Goal: Task Accomplishment & Management: Manage account settings

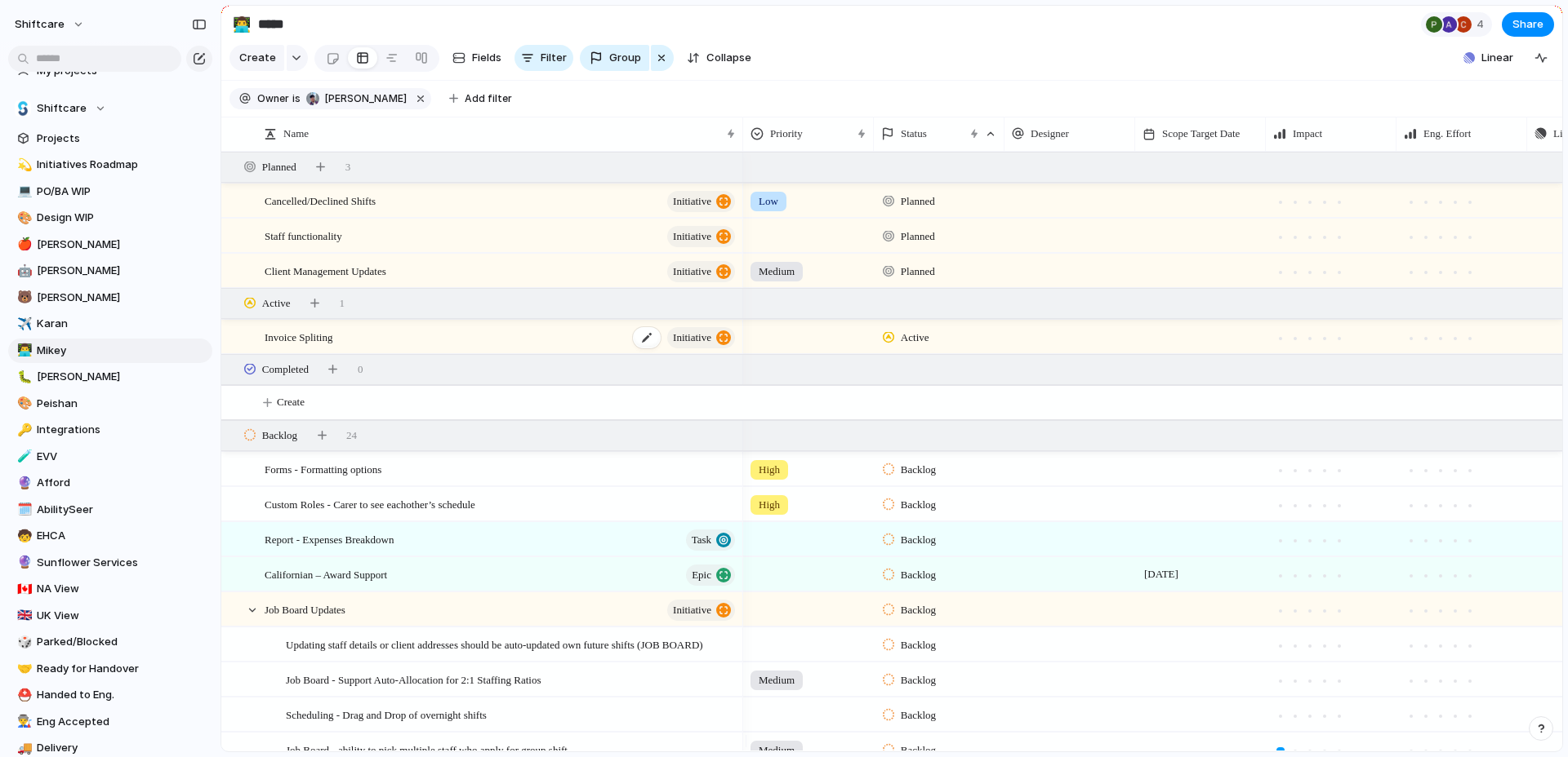
click at [528, 346] on div "Invoice Spliting initiative" at bounding box center [501, 338] width 473 height 34
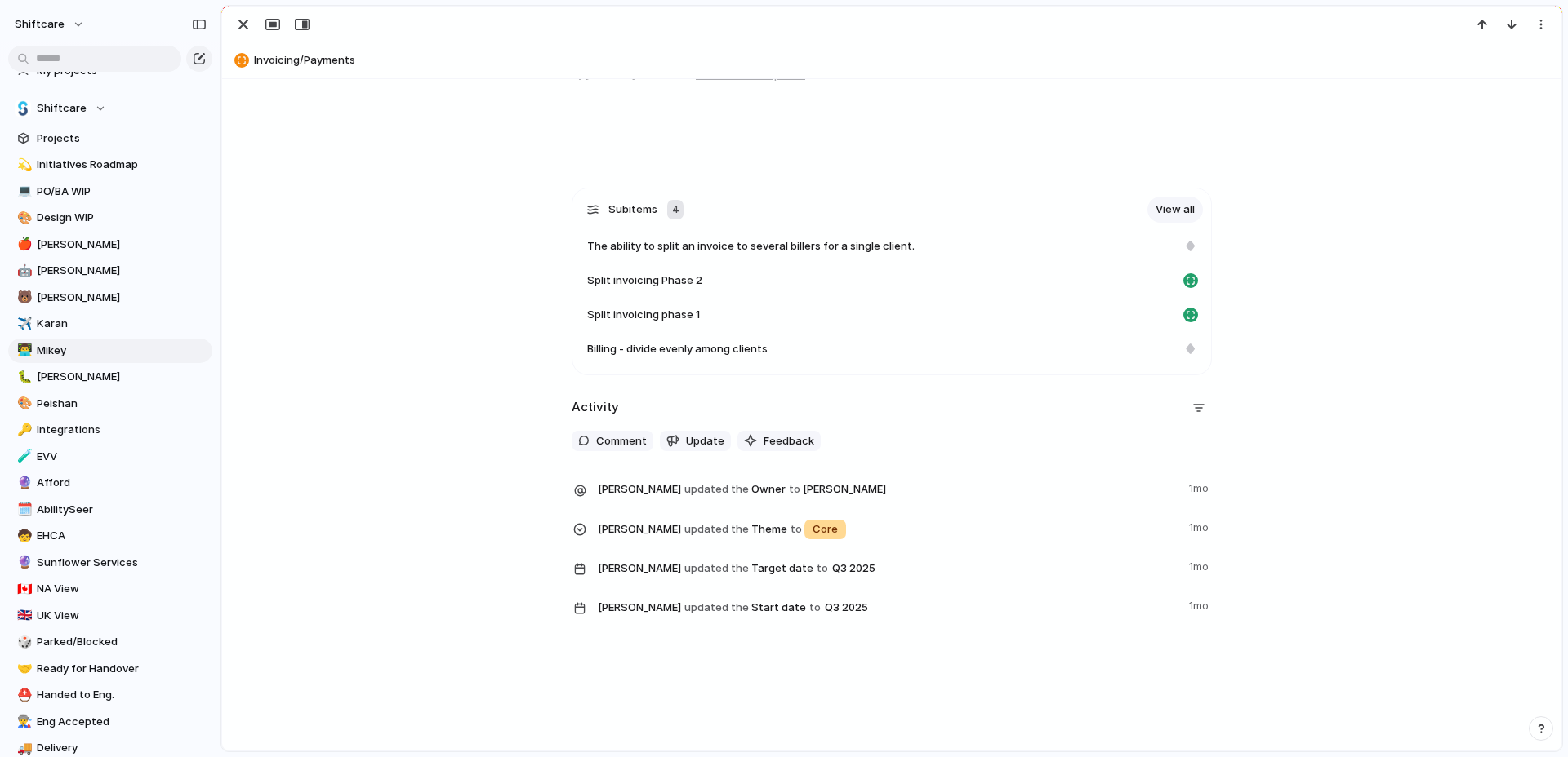
scroll to position [457, 0]
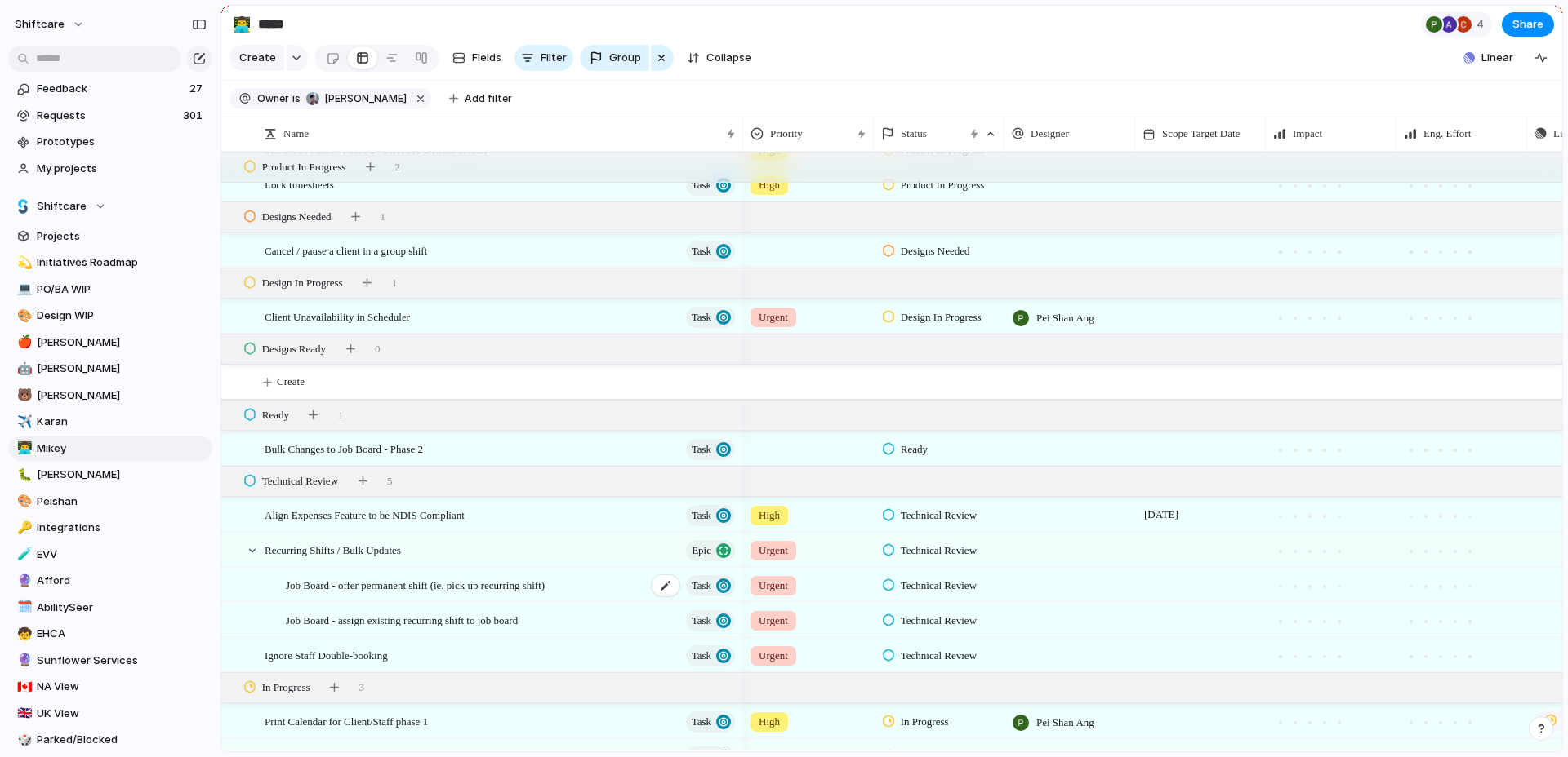
scroll to position [1603, 0]
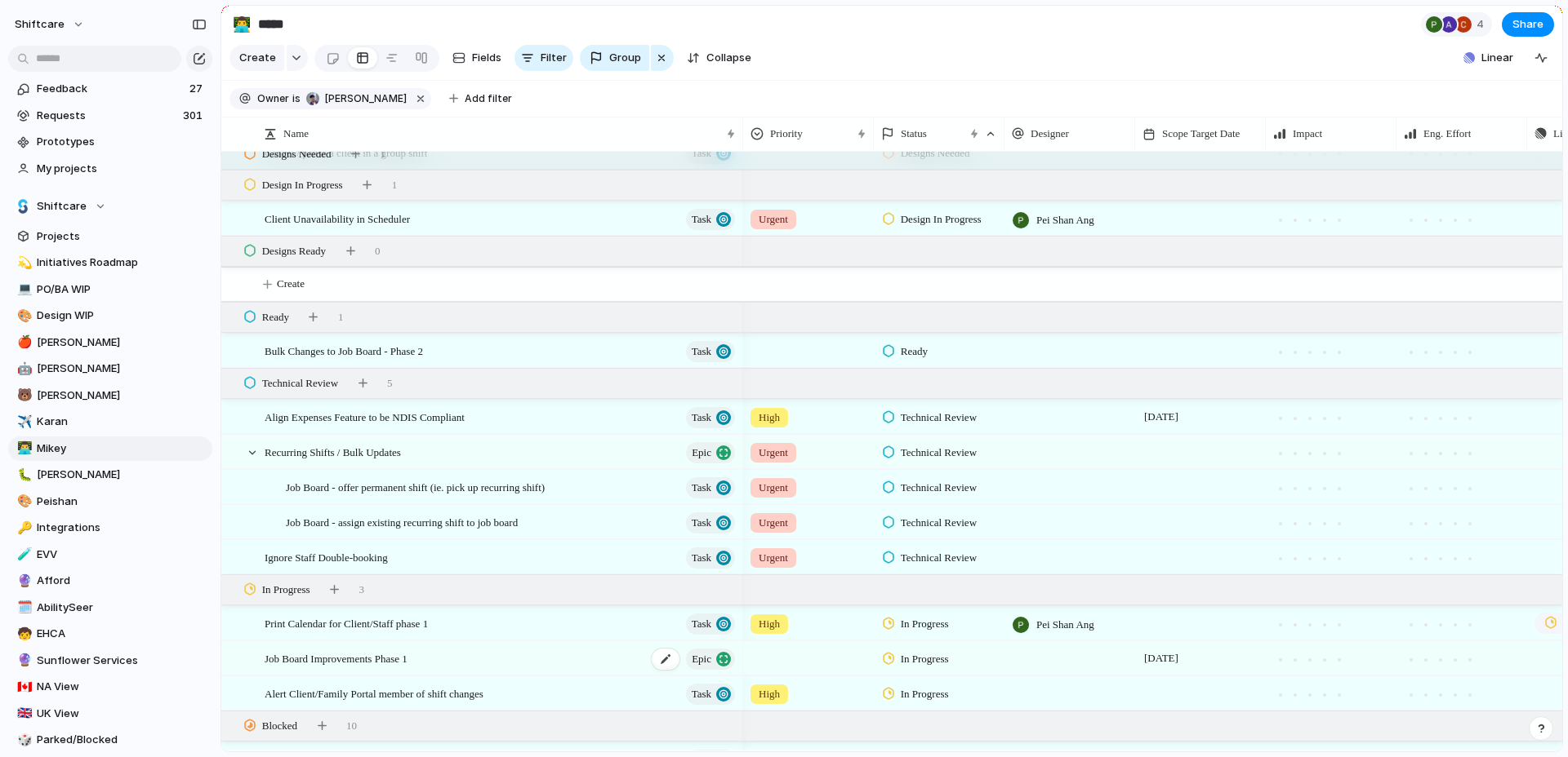
click at [555, 671] on div "Job Board Improvements Phase 1 Epic" at bounding box center [501, 659] width 473 height 34
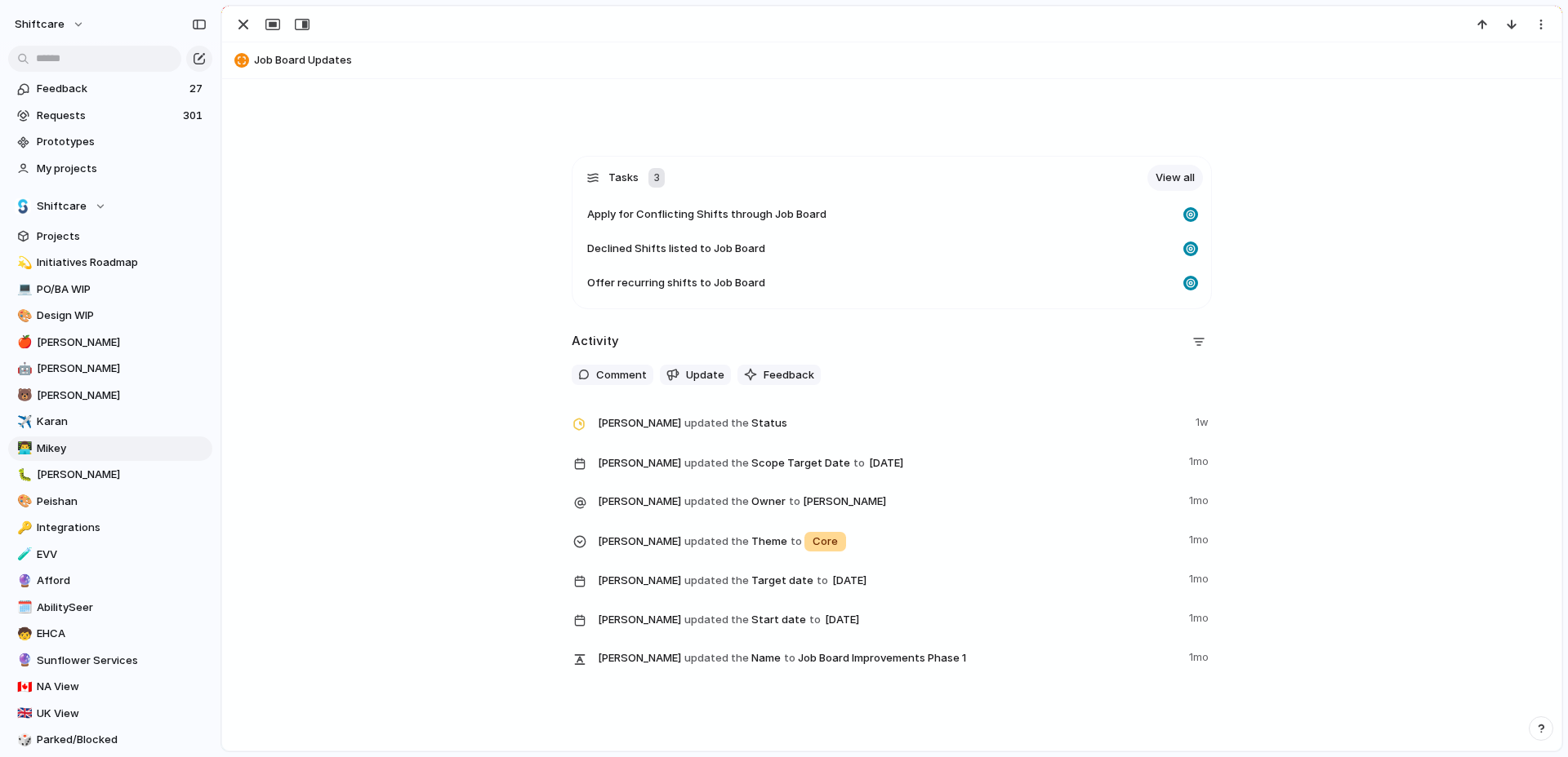
scroll to position [489, 0]
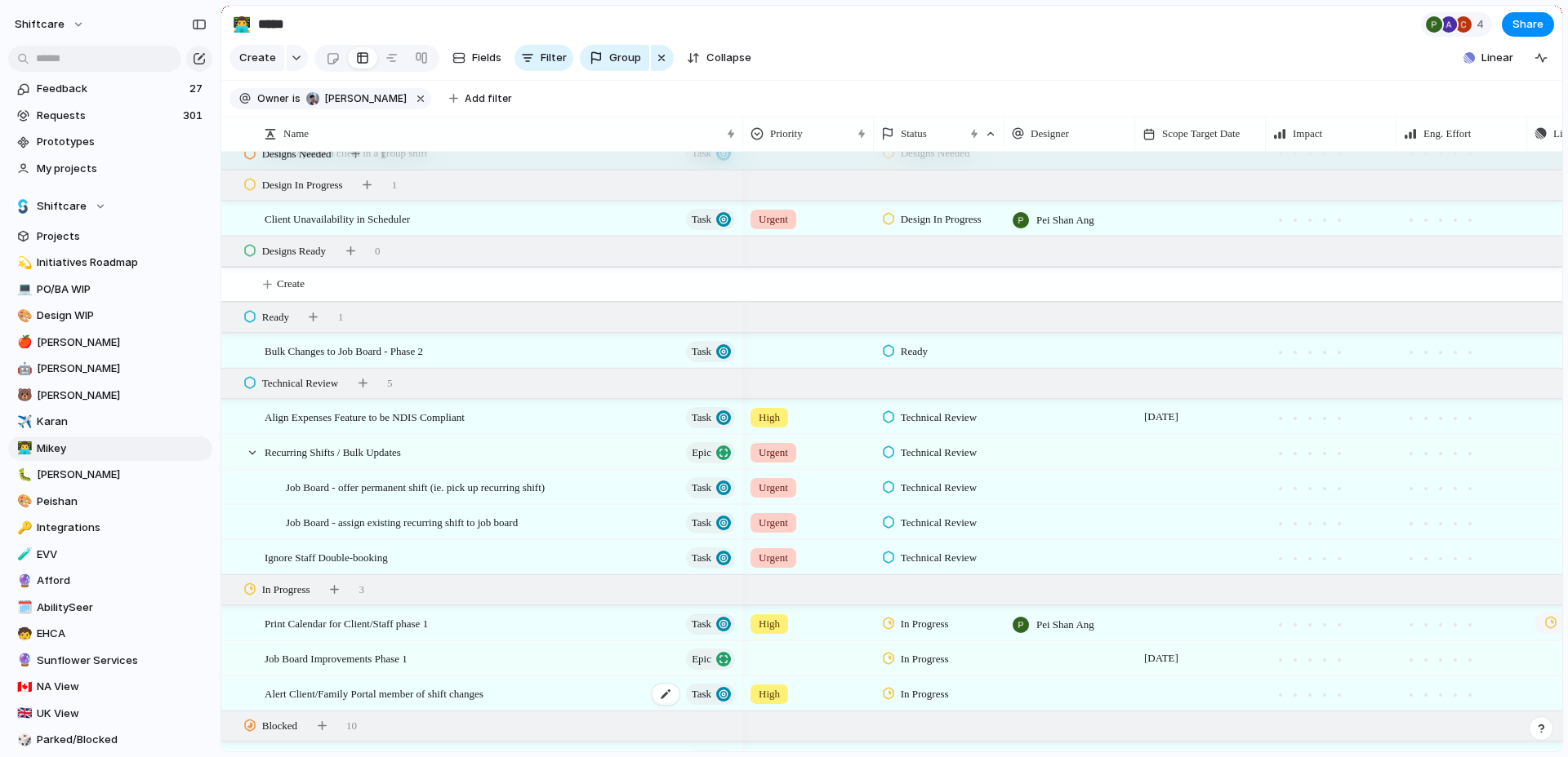
click at [483, 701] on span "Alert Client/Family Portal member of shift changes" at bounding box center [374, 693] width 218 height 19
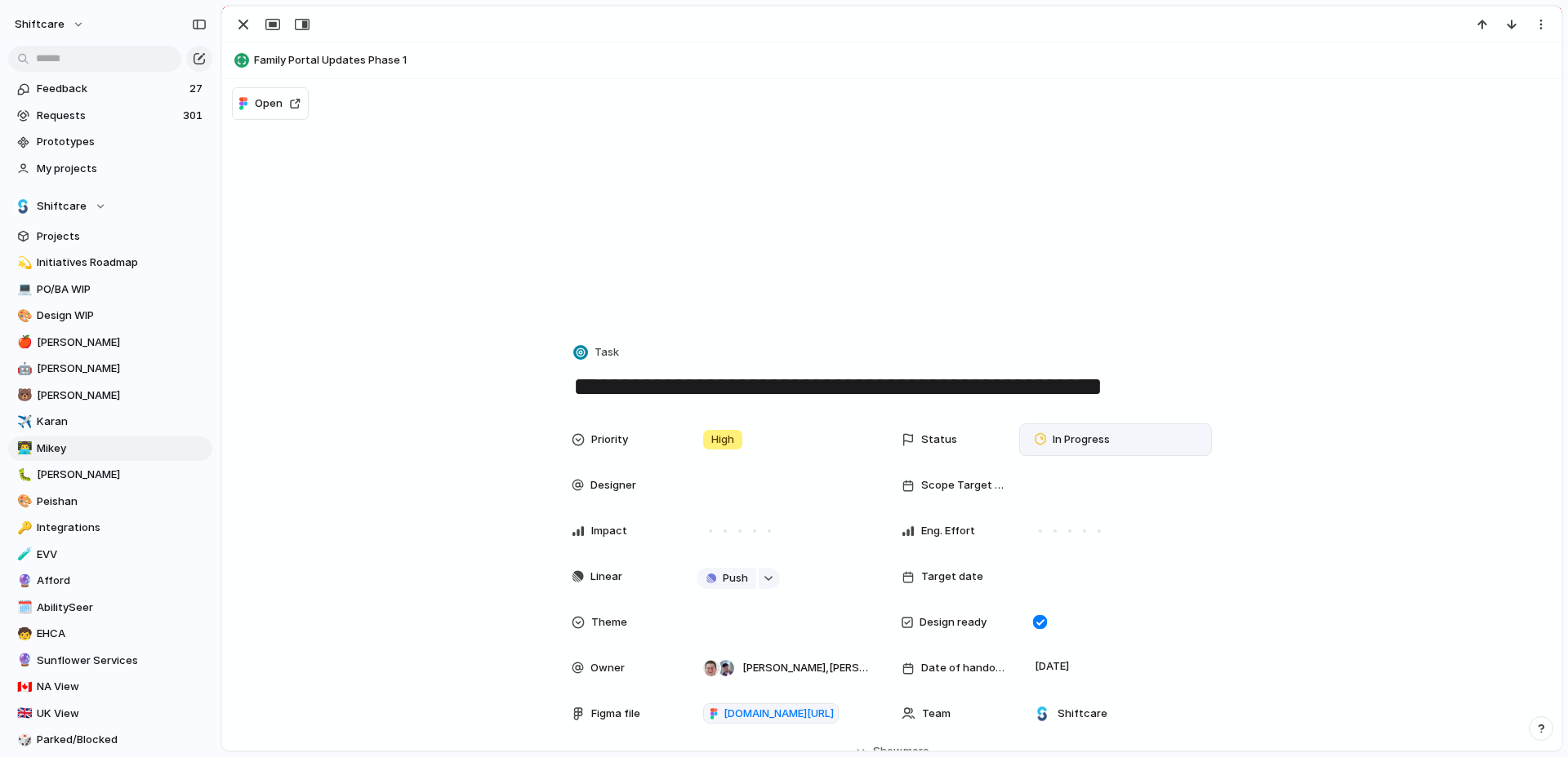
click at [1084, 448] on span "In Progress" at bounding box center [1082, 440] width 57 height 17
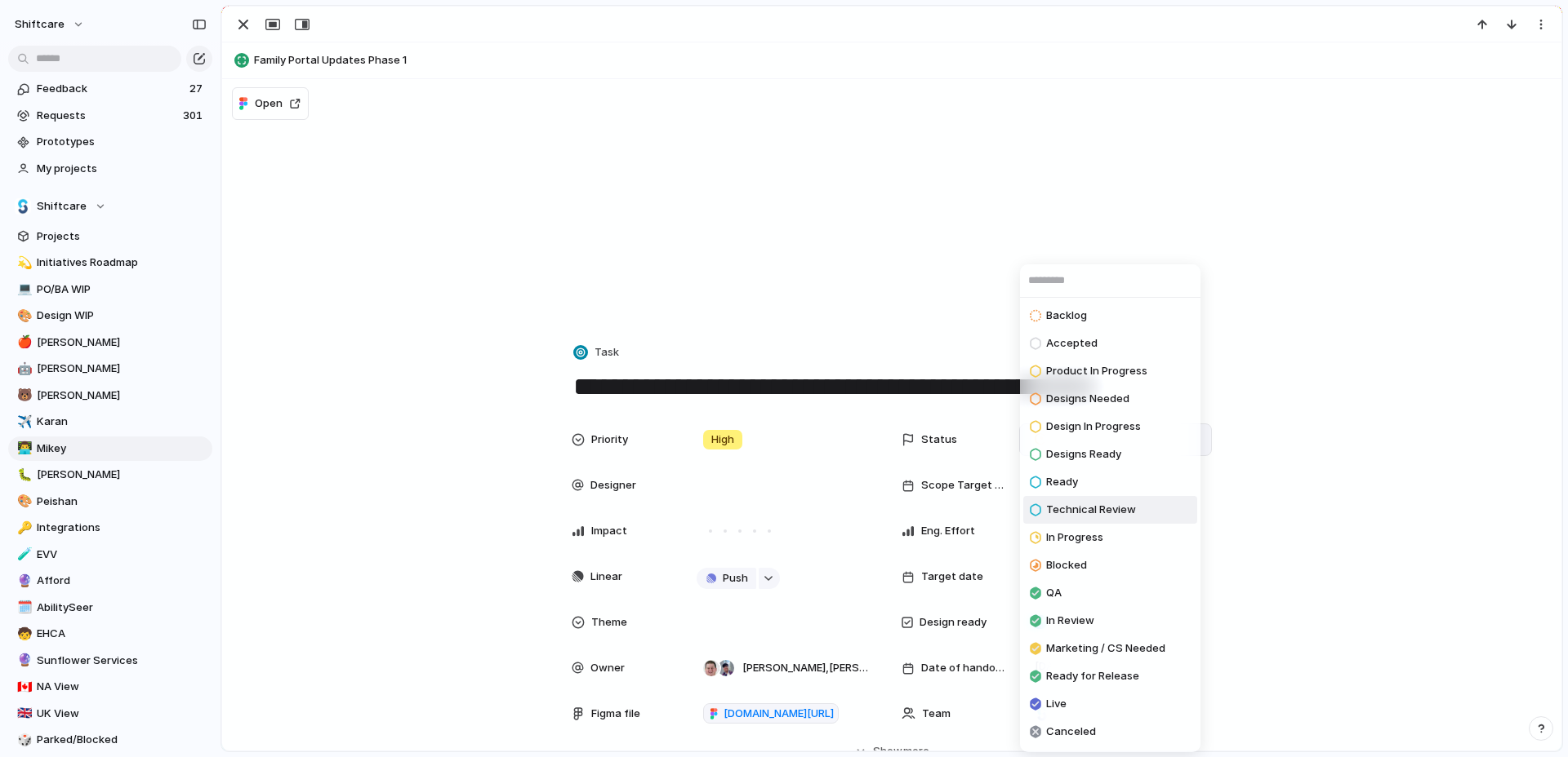
click at [1099, 504] on span "Technical Review" at bounding box center [1090, 510] width 90 height 17
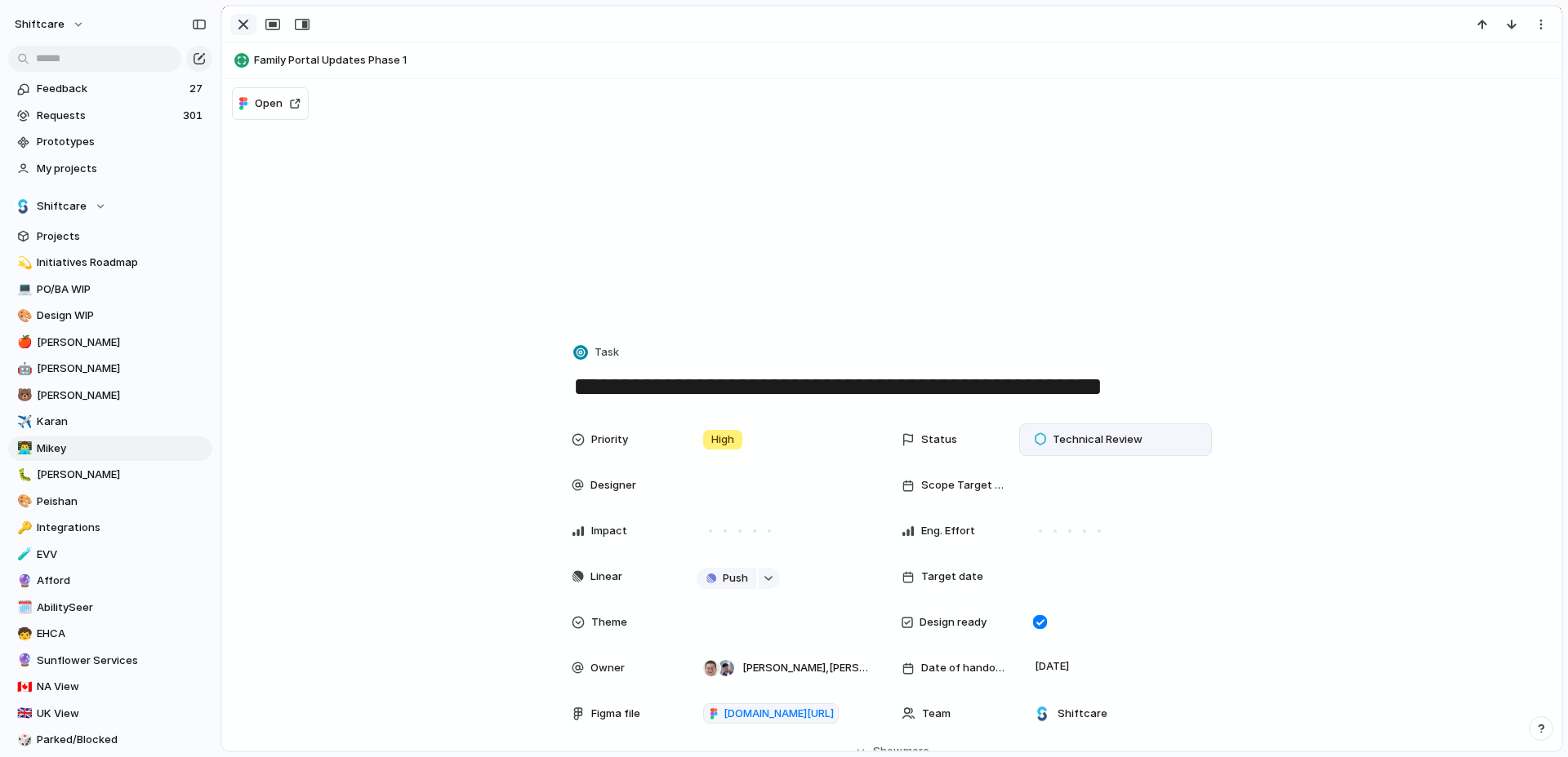
click at [248, 35] on button "button" at bounding box center [243, 24] width 26 height 21
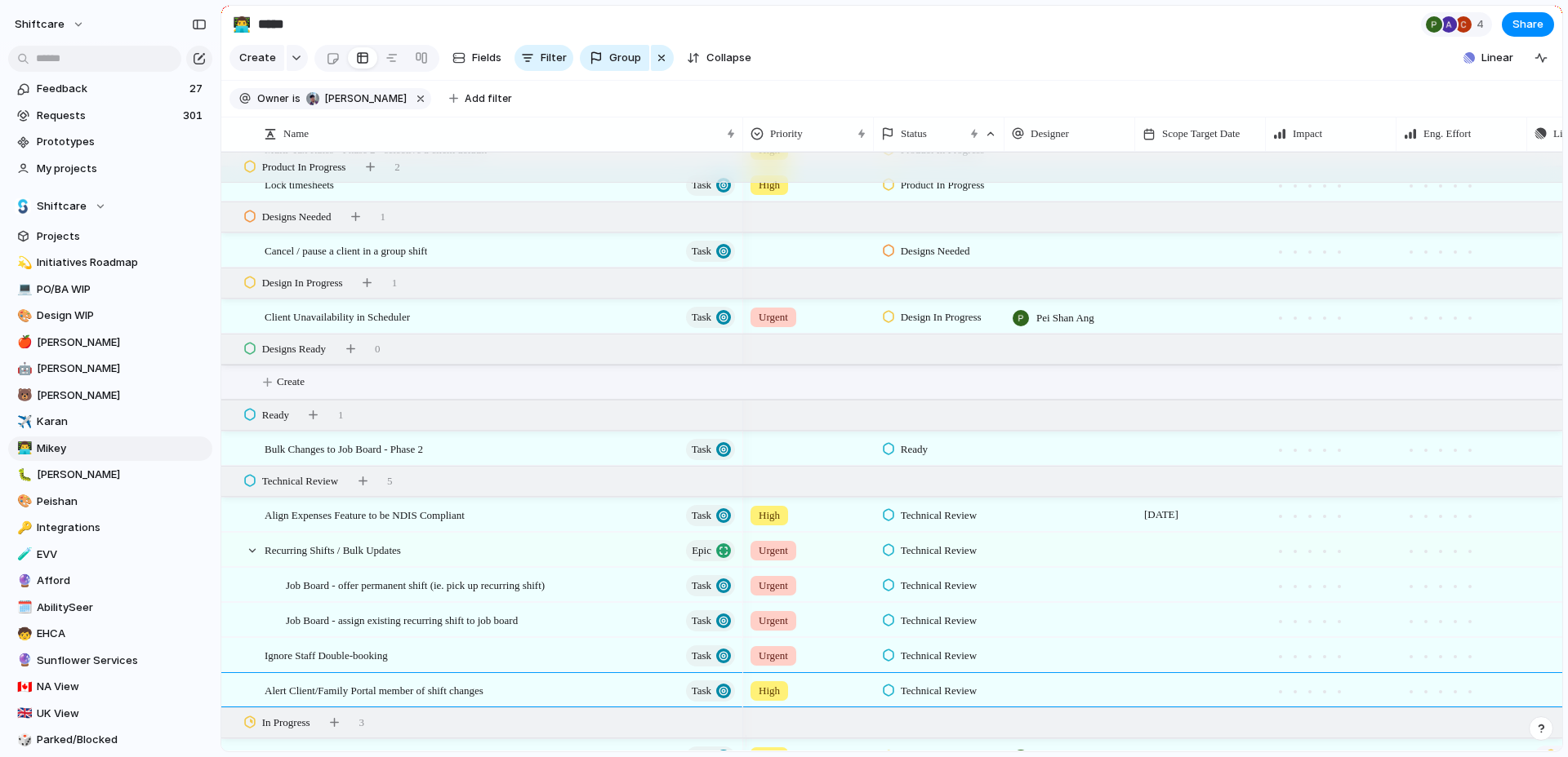
scroll to position [1407, 0]
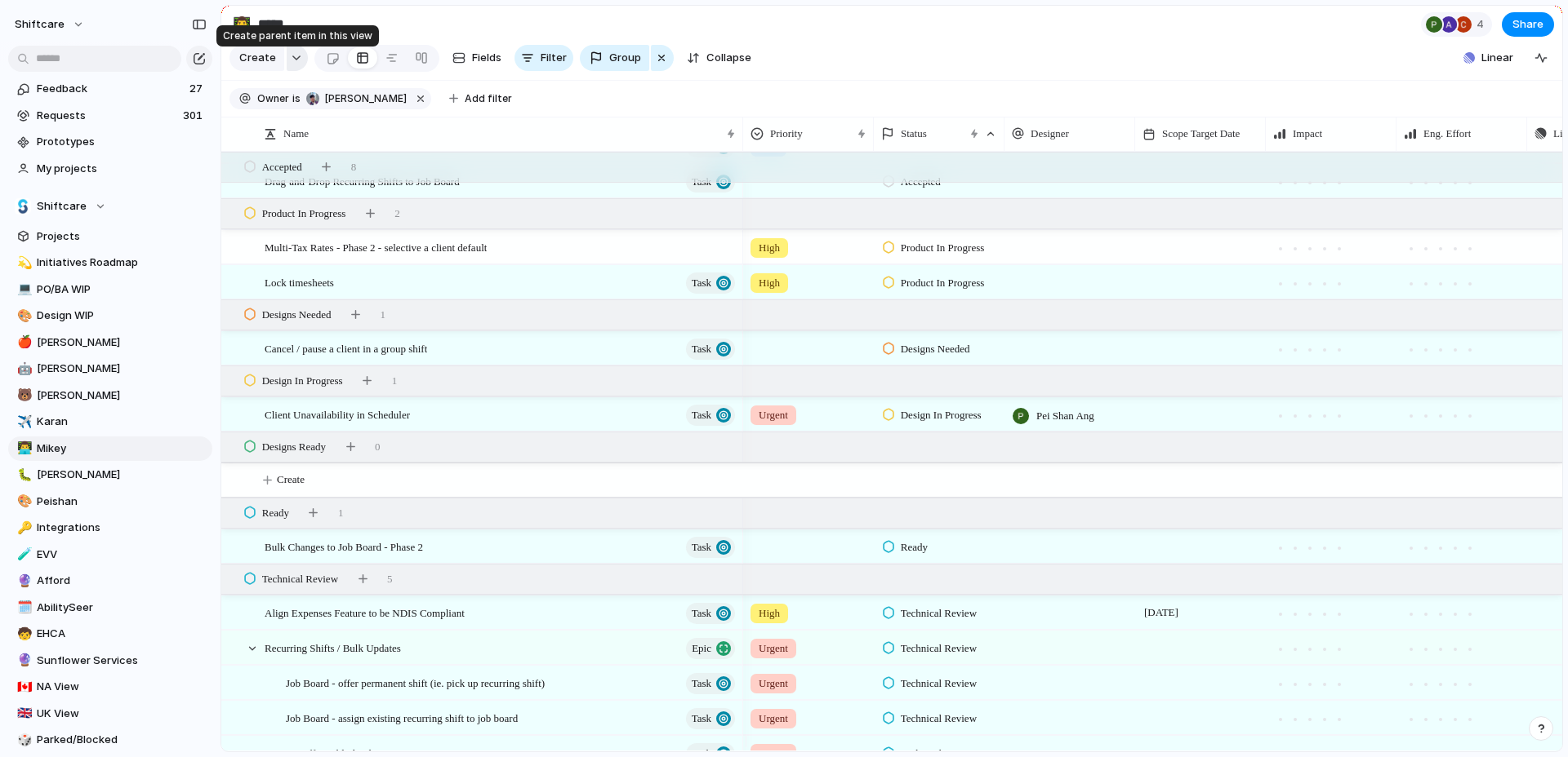
click at [293, 71] on button "button" at bounding box center [297, 57] width 21 height 26
click at [293, 71] on div "Initiative Project Request Epic Task Bug Customize" at bounding box center [784, 378] width 1568 height 757
click at [265, 66] on span "Create" at bounding box center [257, 57] width 37 height 17
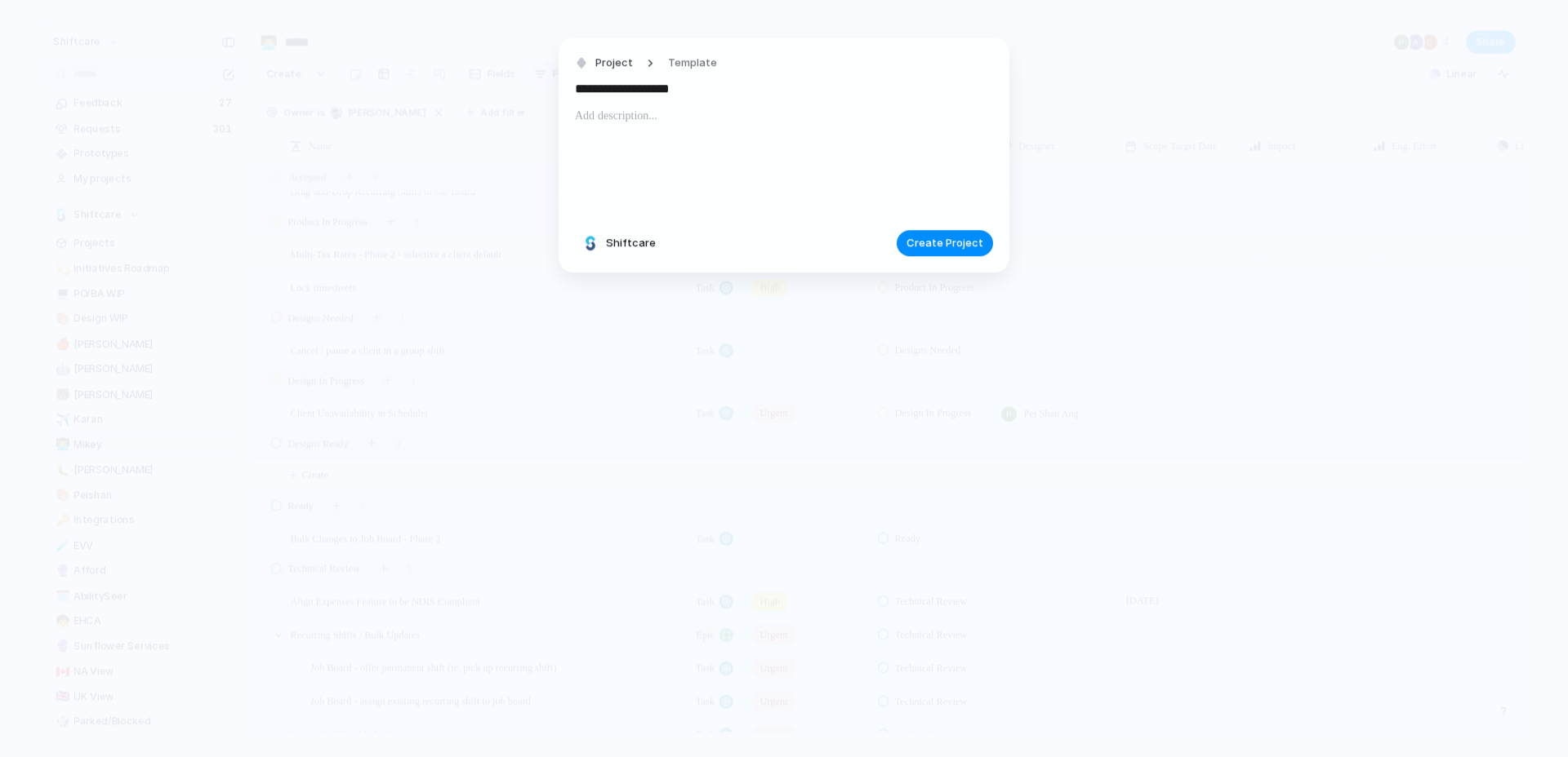
type input "**********"
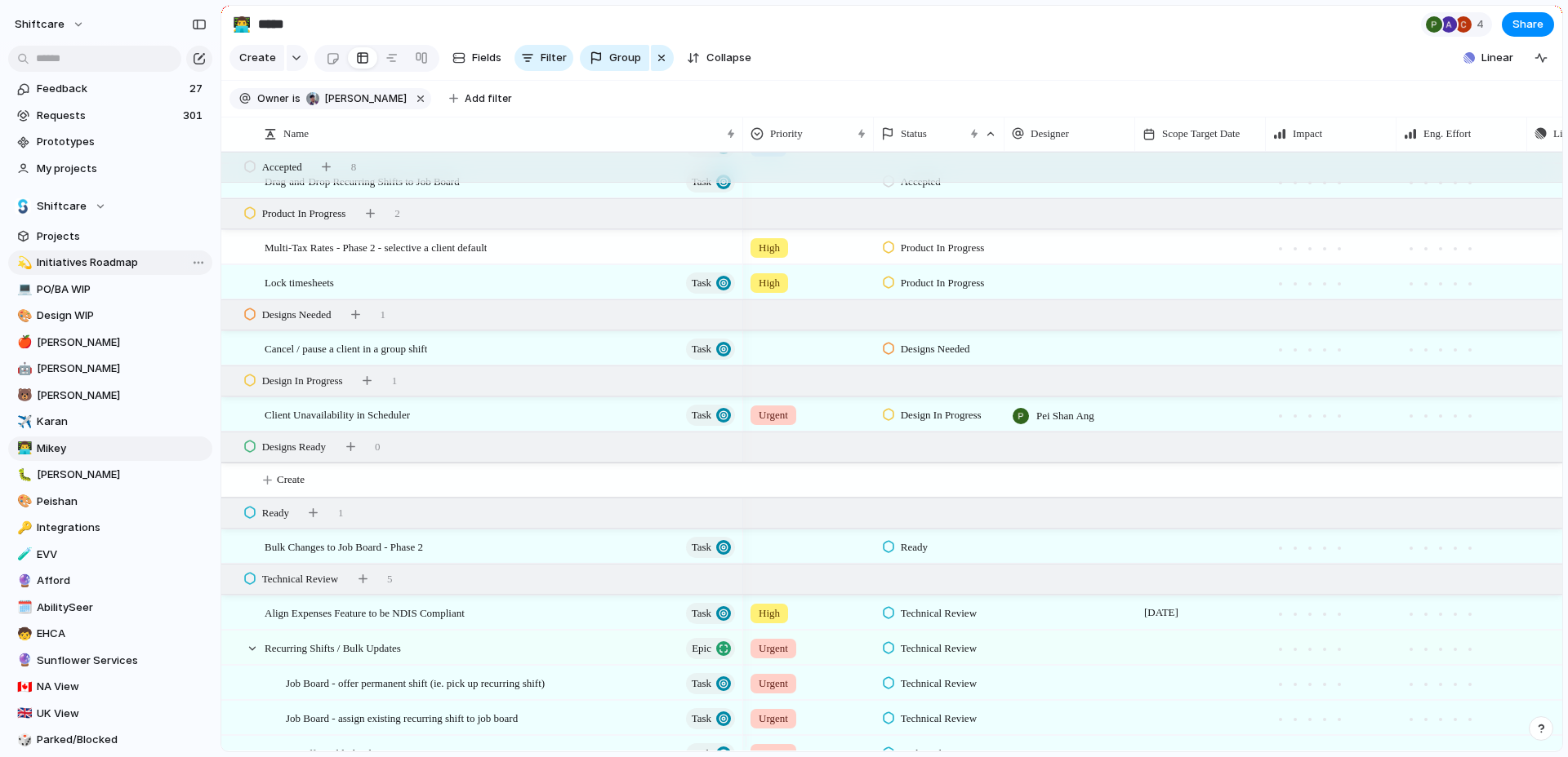
click at [118, 260] on span "Initiatives Roadmap" at bounding box center [122, 263] width 170 height 17
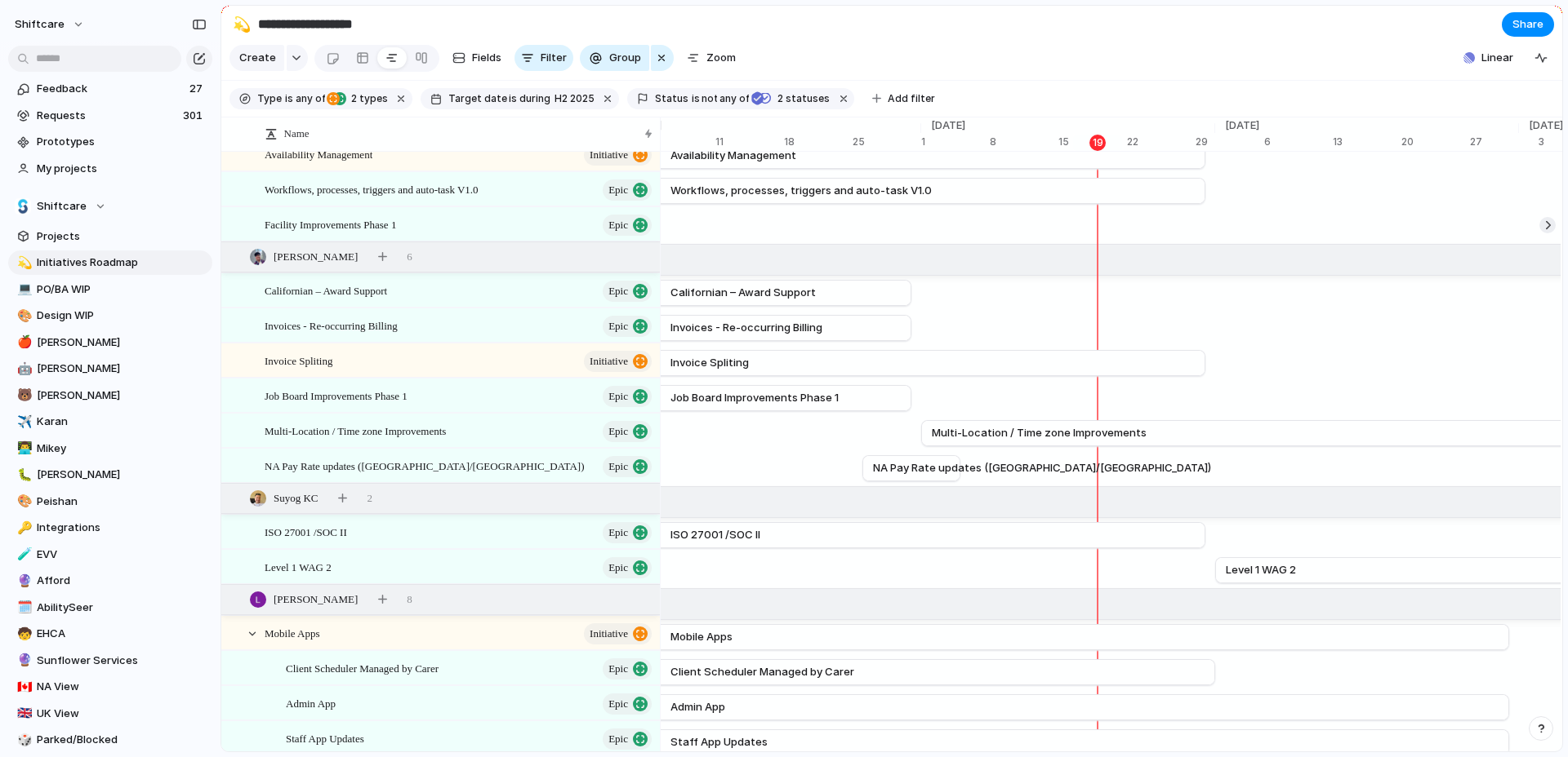
scroll to position [2664, 0]
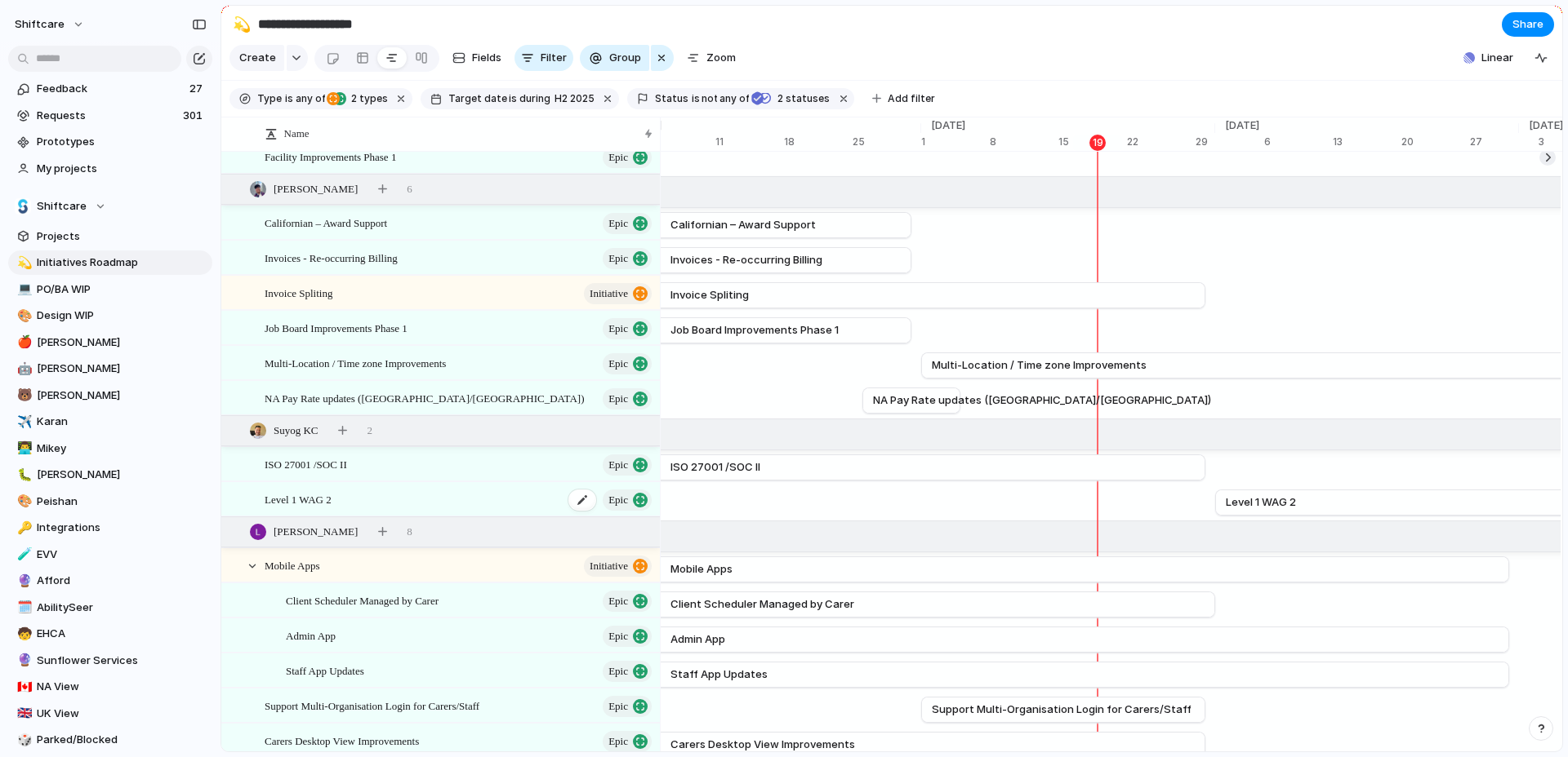
click at [381, 513] on div "Level 1 WAG 2 Epic" at bounding box center [460, 500] width 390 height 34
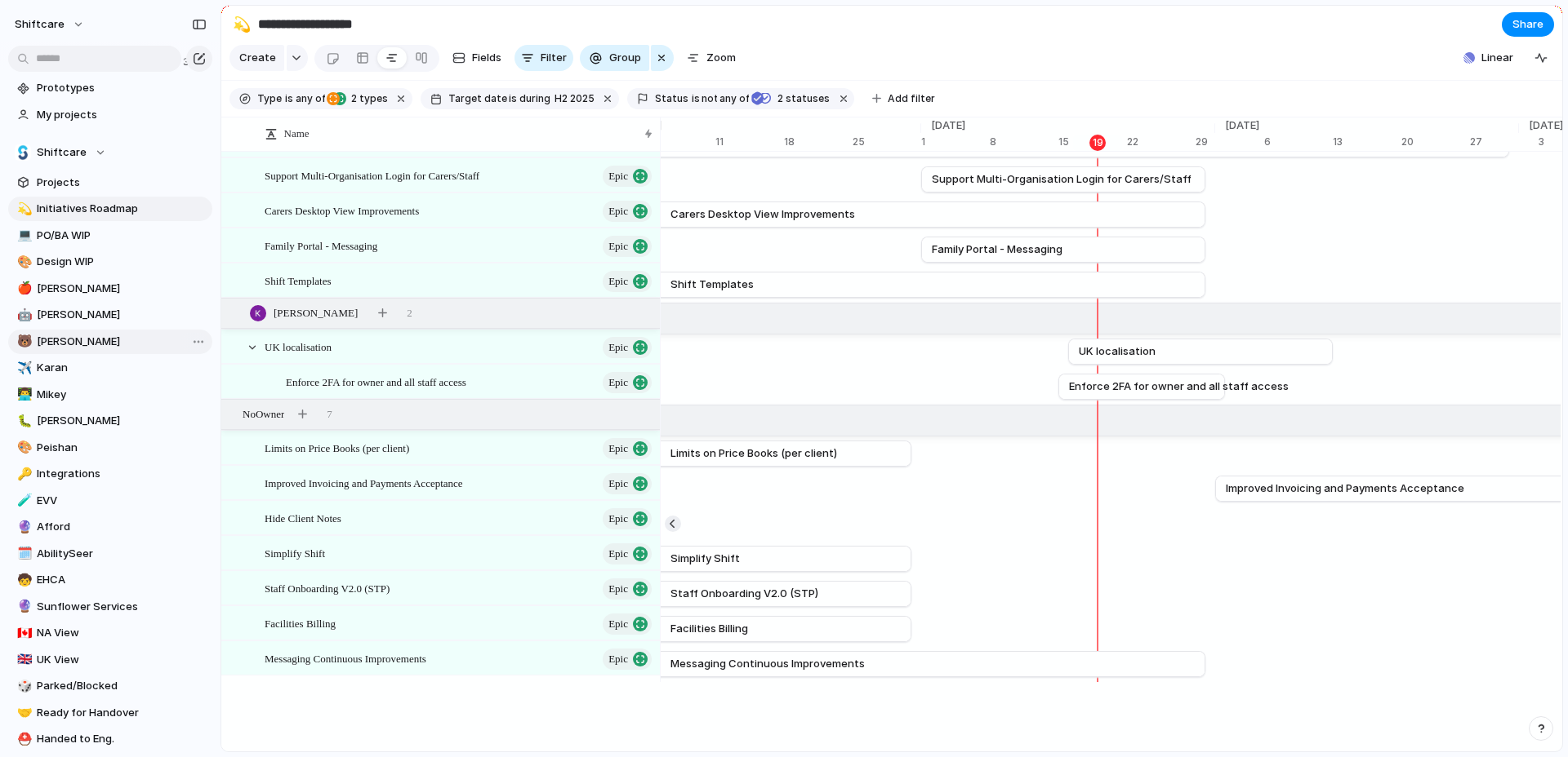
scroll to position [98, 0]
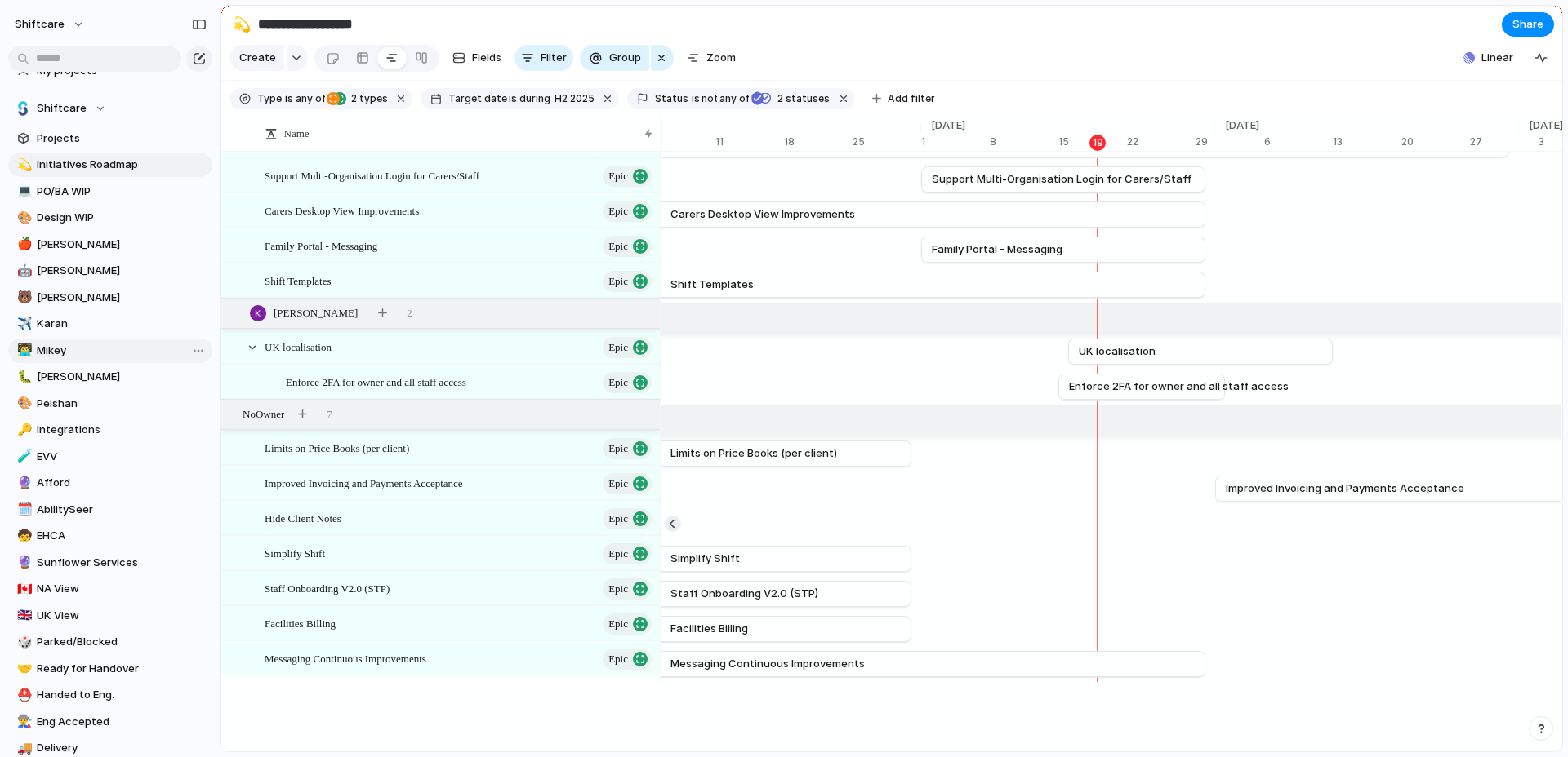
click at [65, 353] on span "Mikey" at bounding box center [122, 351] width 170 height 17
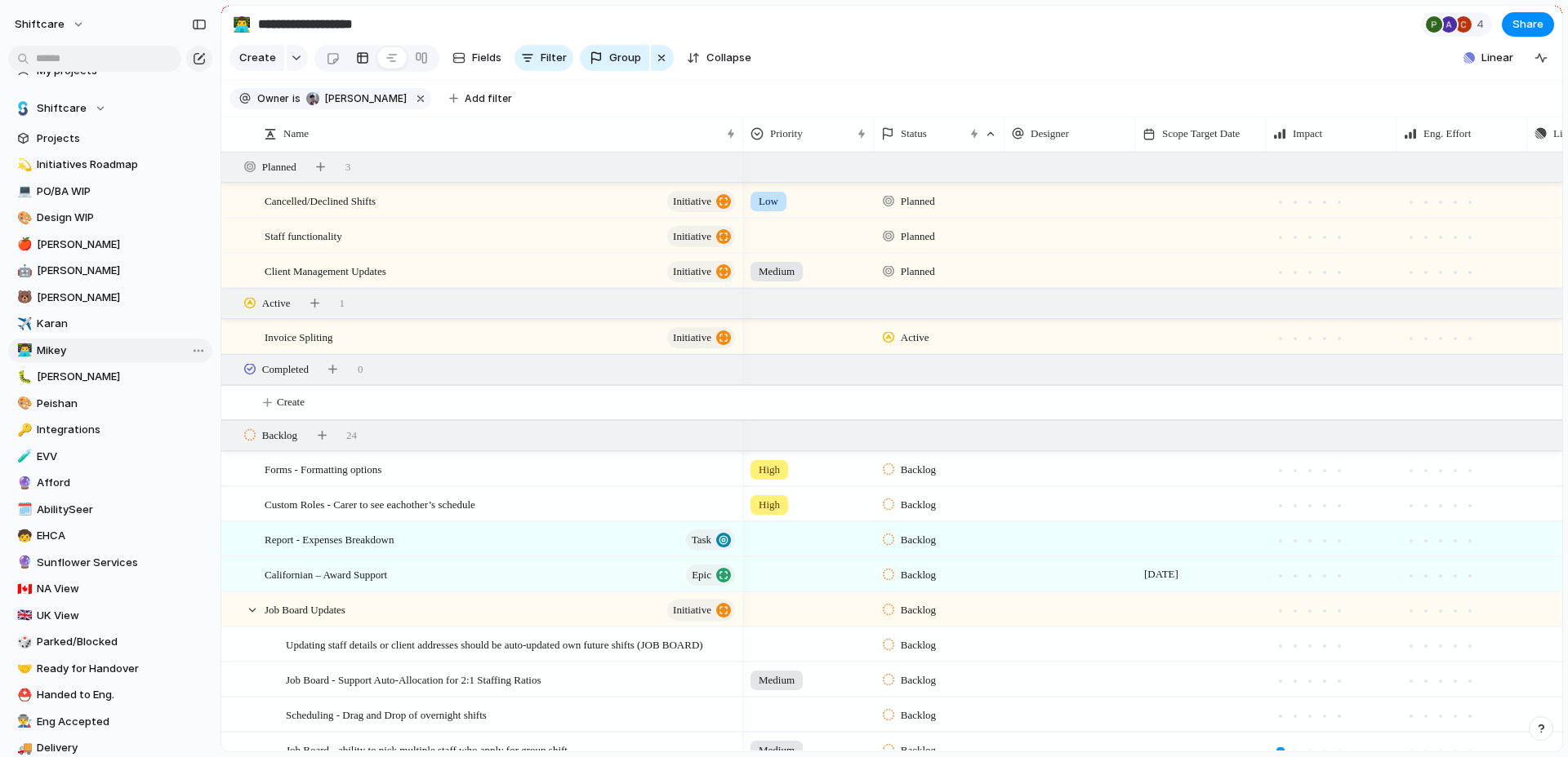
type input "*****"
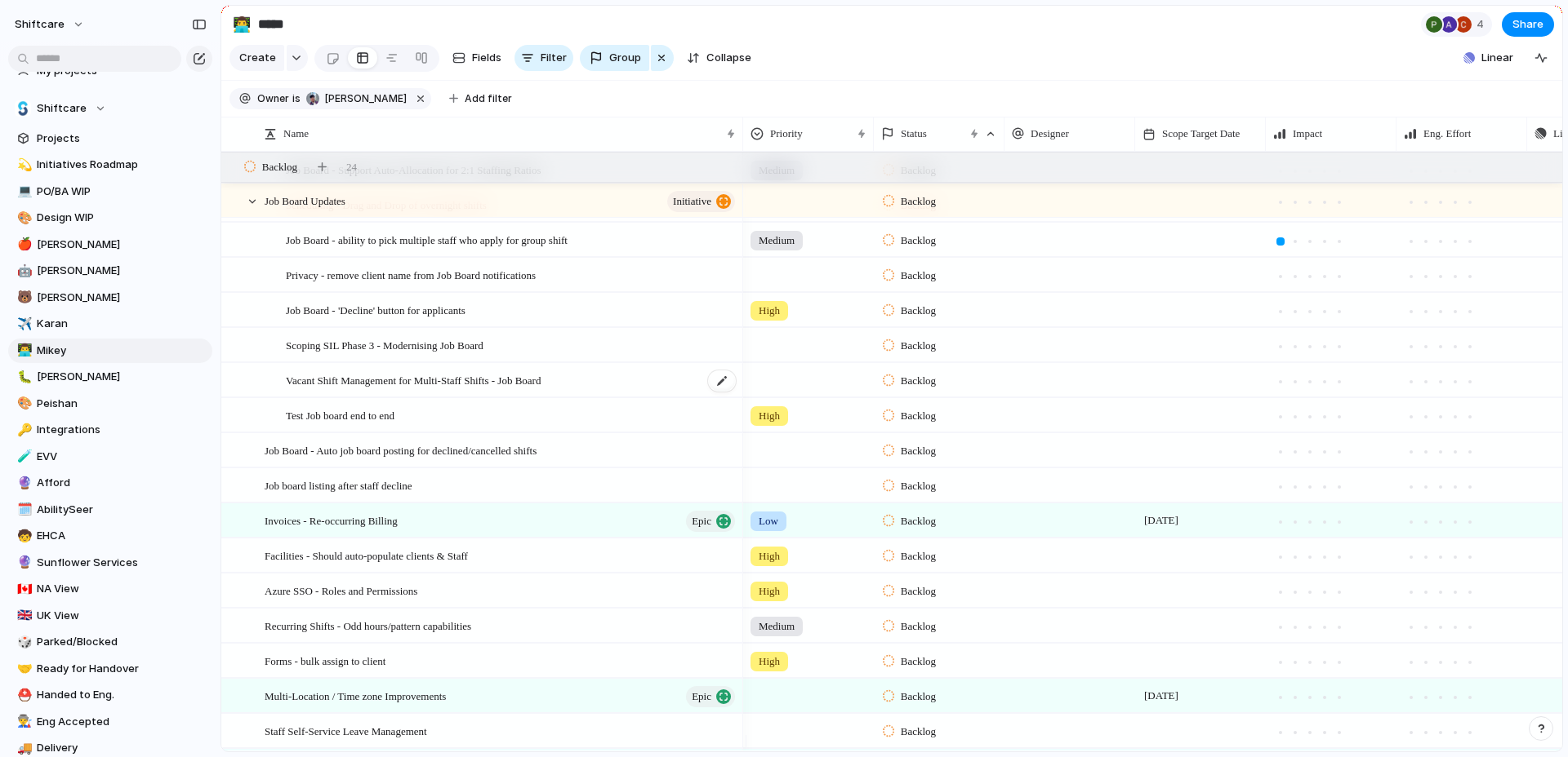
scroll to position [706, 0]
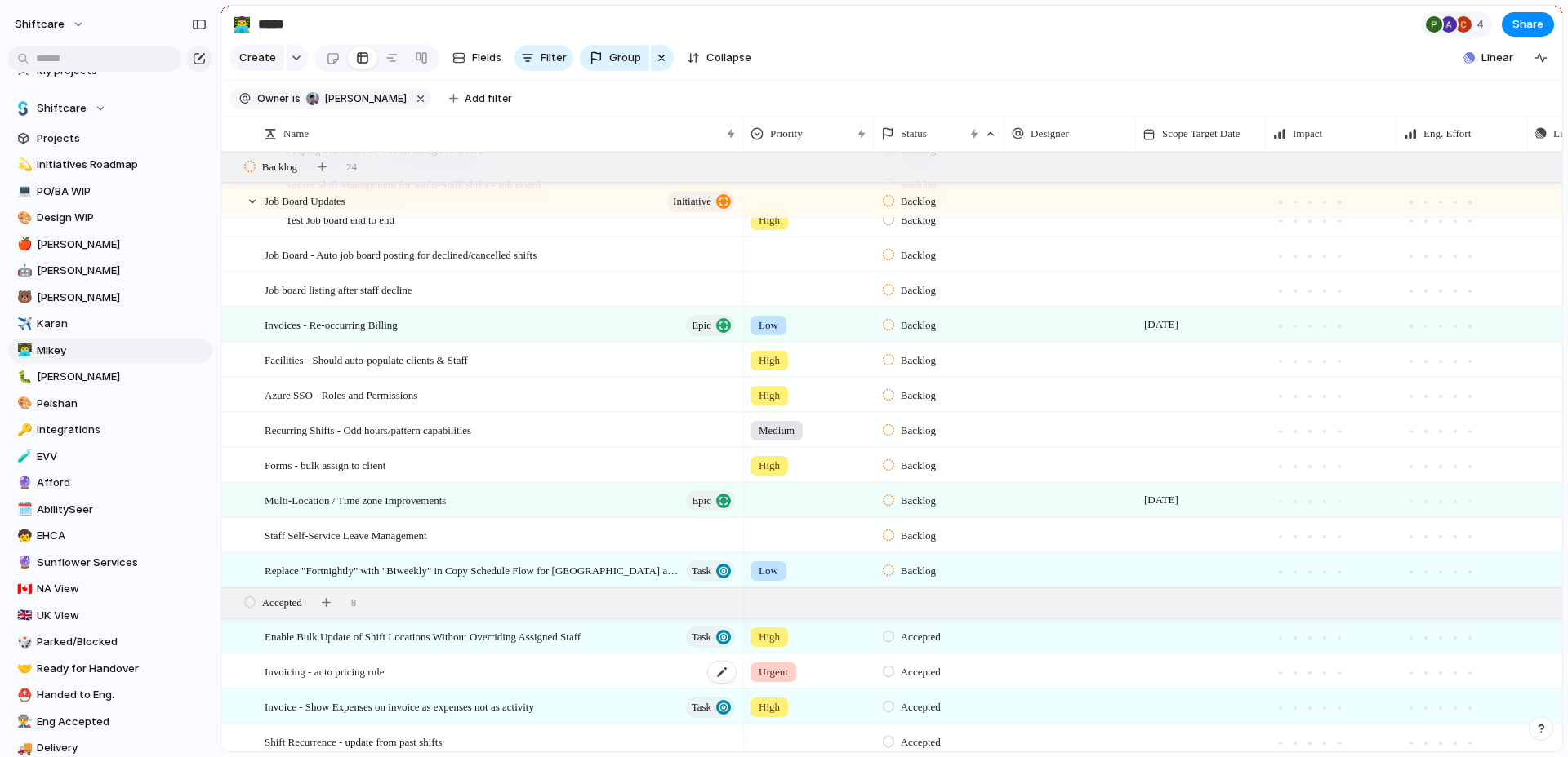
click at [455, 689] on div "Invoicing - auto pricing rule" at bounding box center [501, 672] width 473 height 34
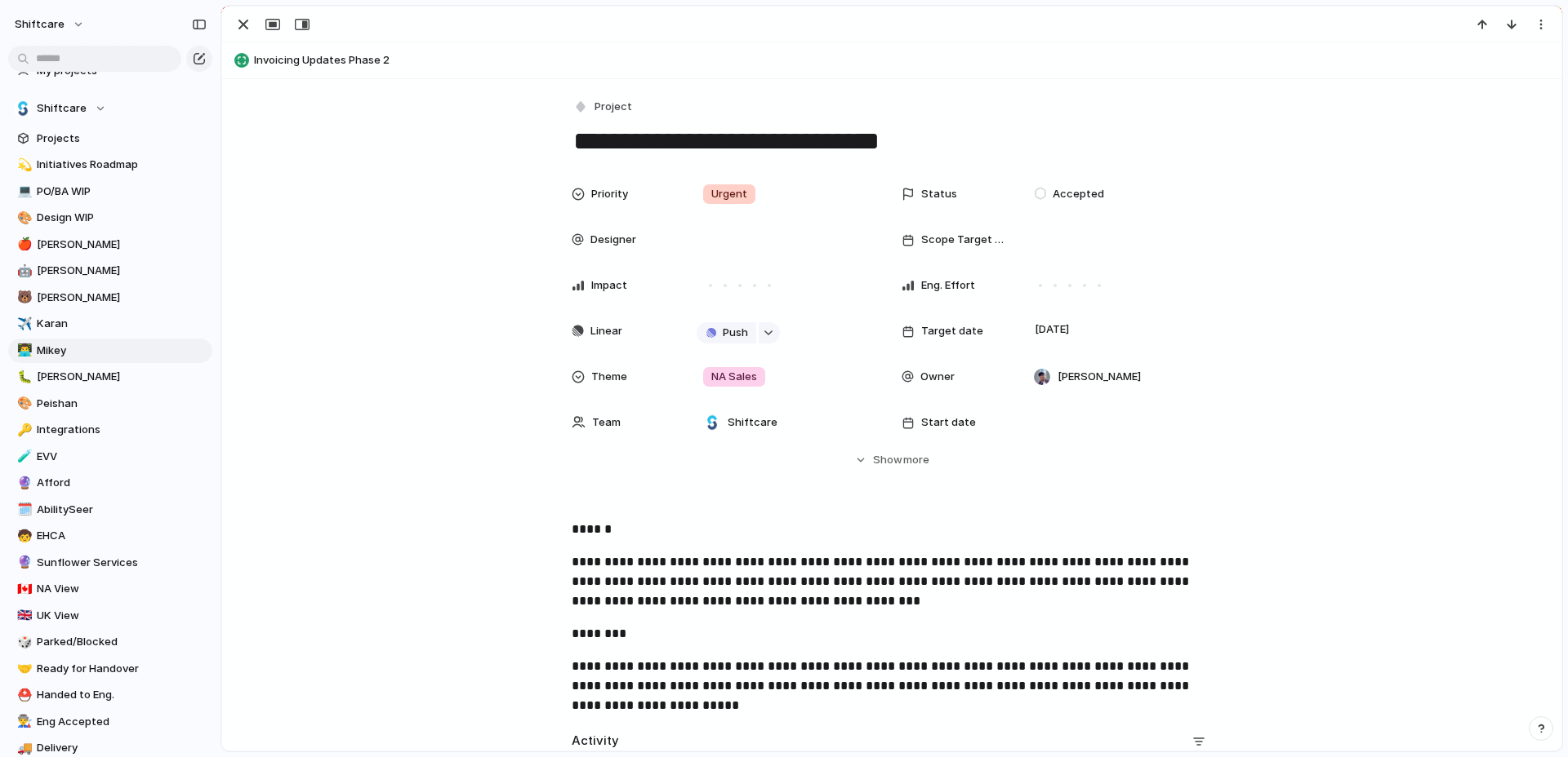
click at [367, 65] on span "Invoicing Updates Phase 2" at bounding box center [904, 60] width 1300 height 17
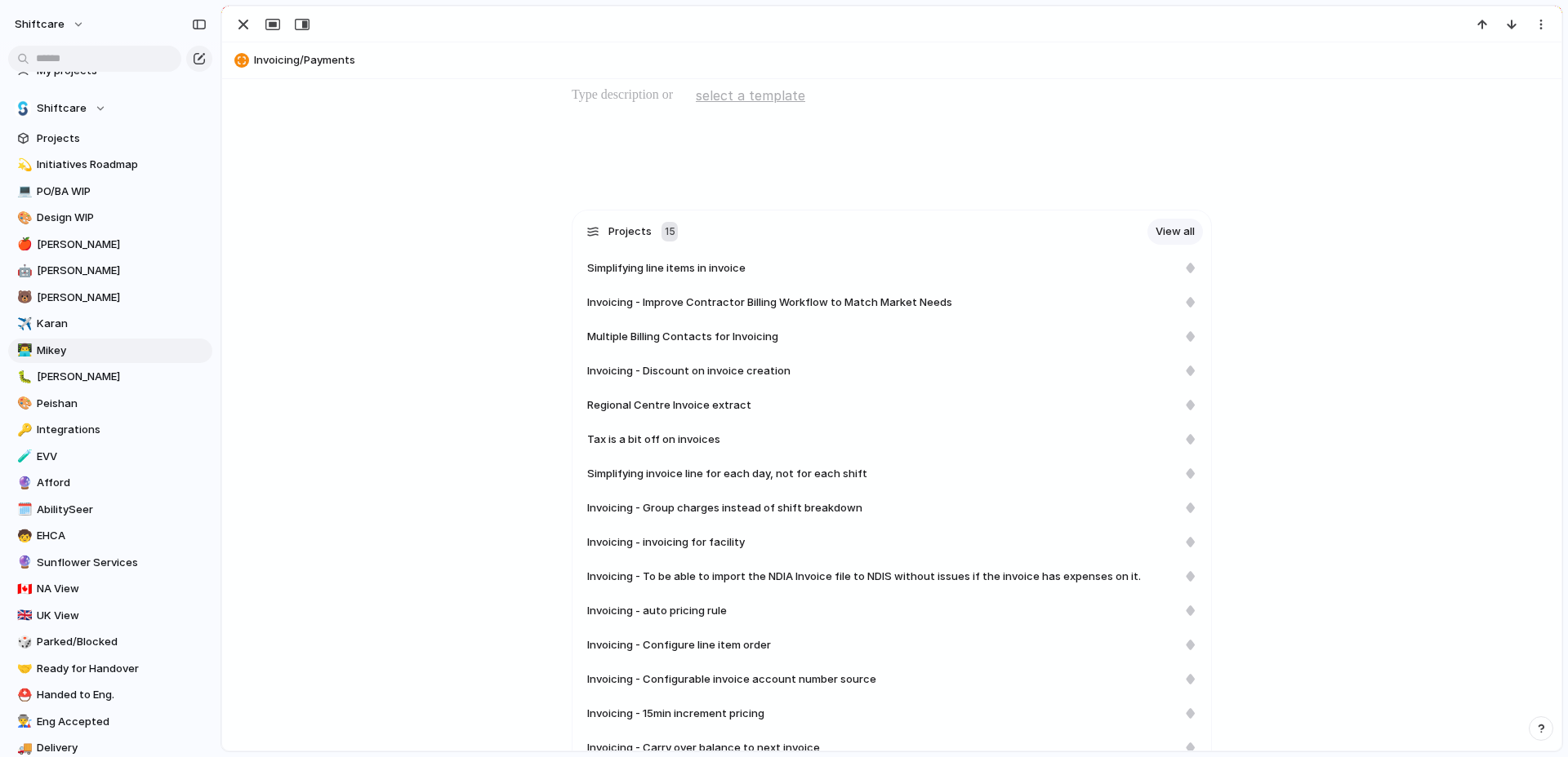
scroll to position [391, 0]
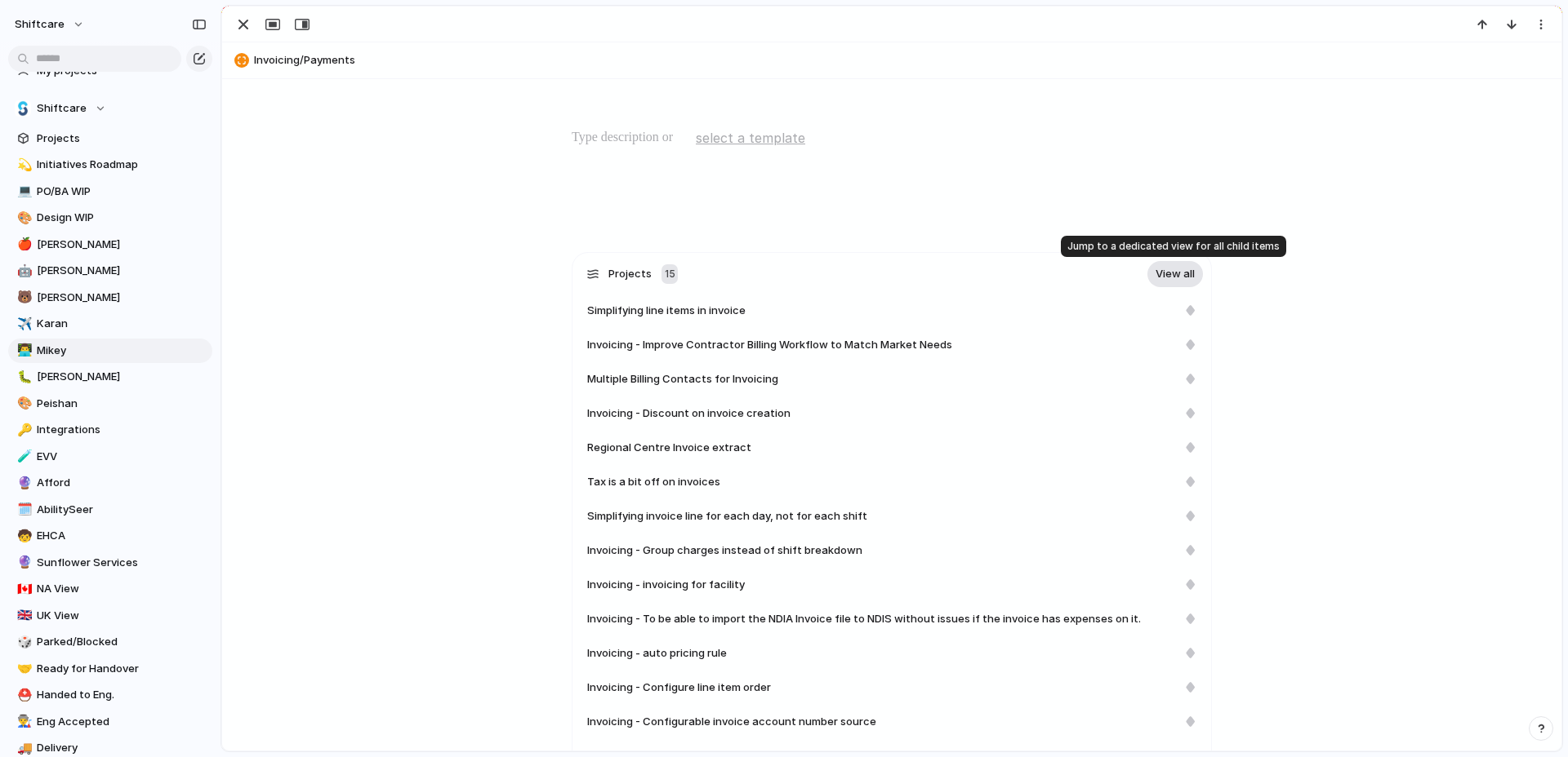
click at [1179, 274] on link "View all" at bounding box center [1175, 274] width 55 height 26
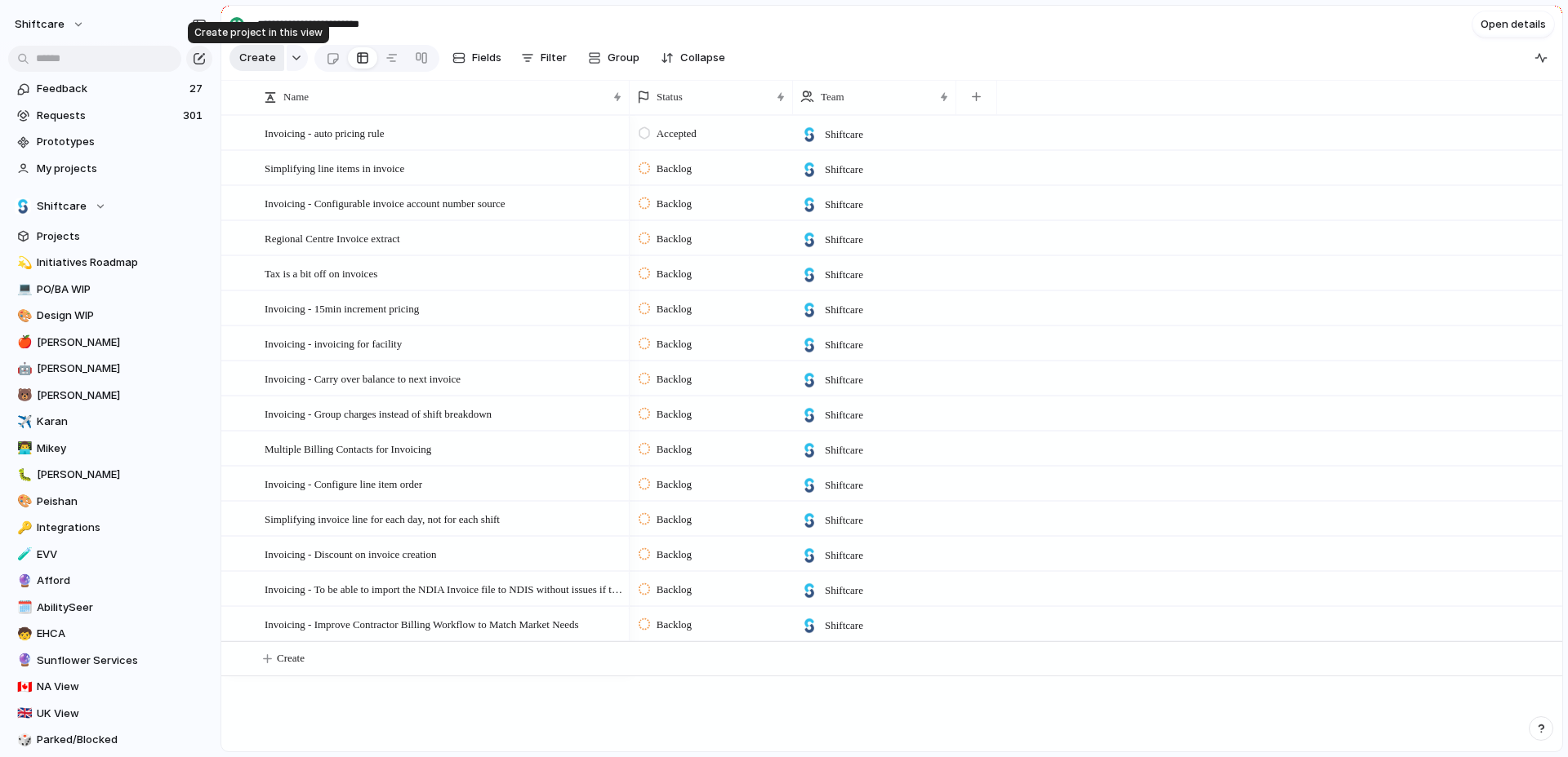
click at [270, 54] on span "Create" at bounding box center [257, 57] width 37 height 17
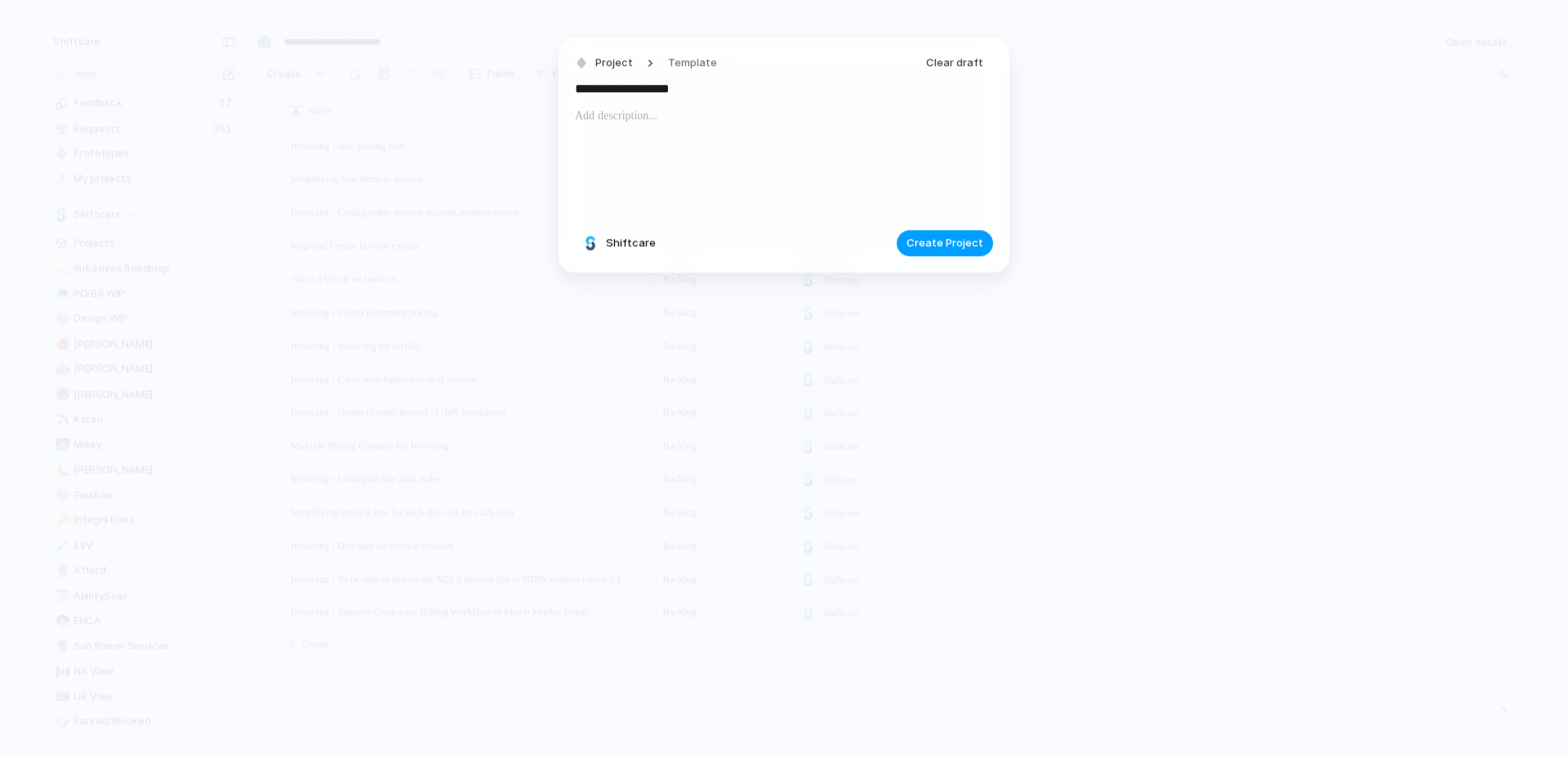
click at [942, 240] on span "Create Project" at bounding box center [945, 244] width 77 height 17
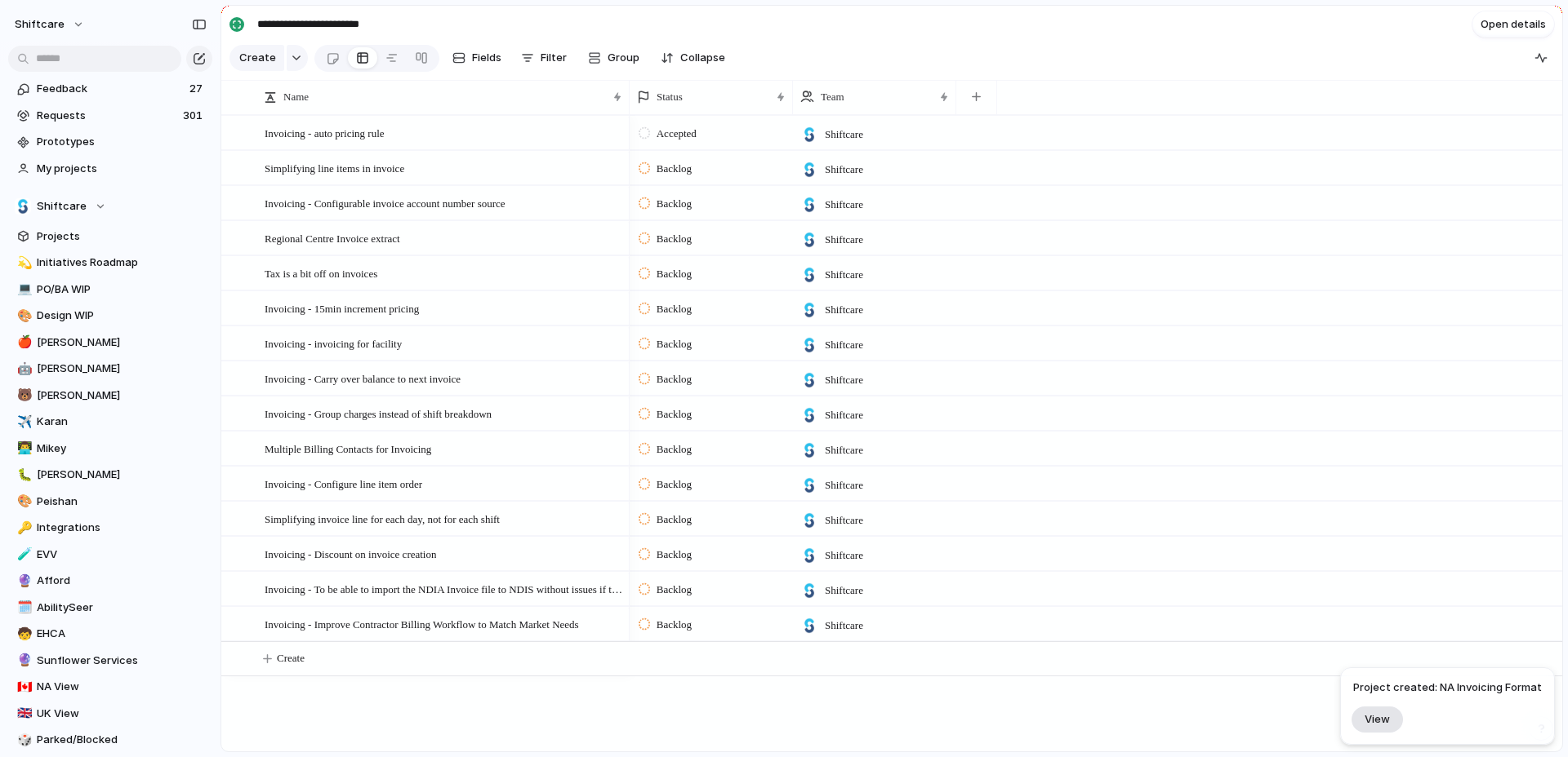
click at [1390, 720] on span "View" at bounding box center [1377, 719] width 26 height 14
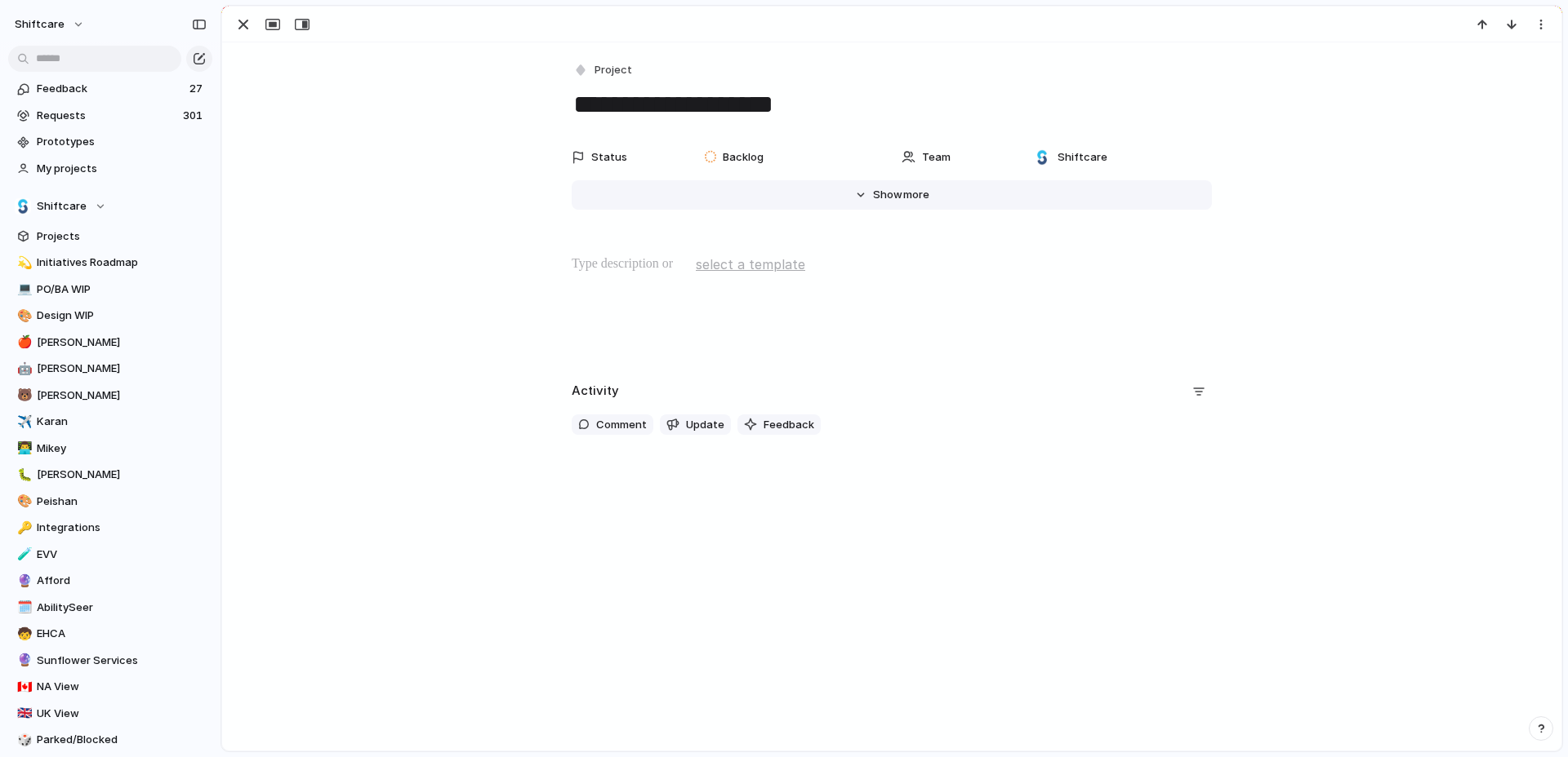
click at [781, 198] on button "Hide Show more" at bounding box center [891, 196] width 640 height 30
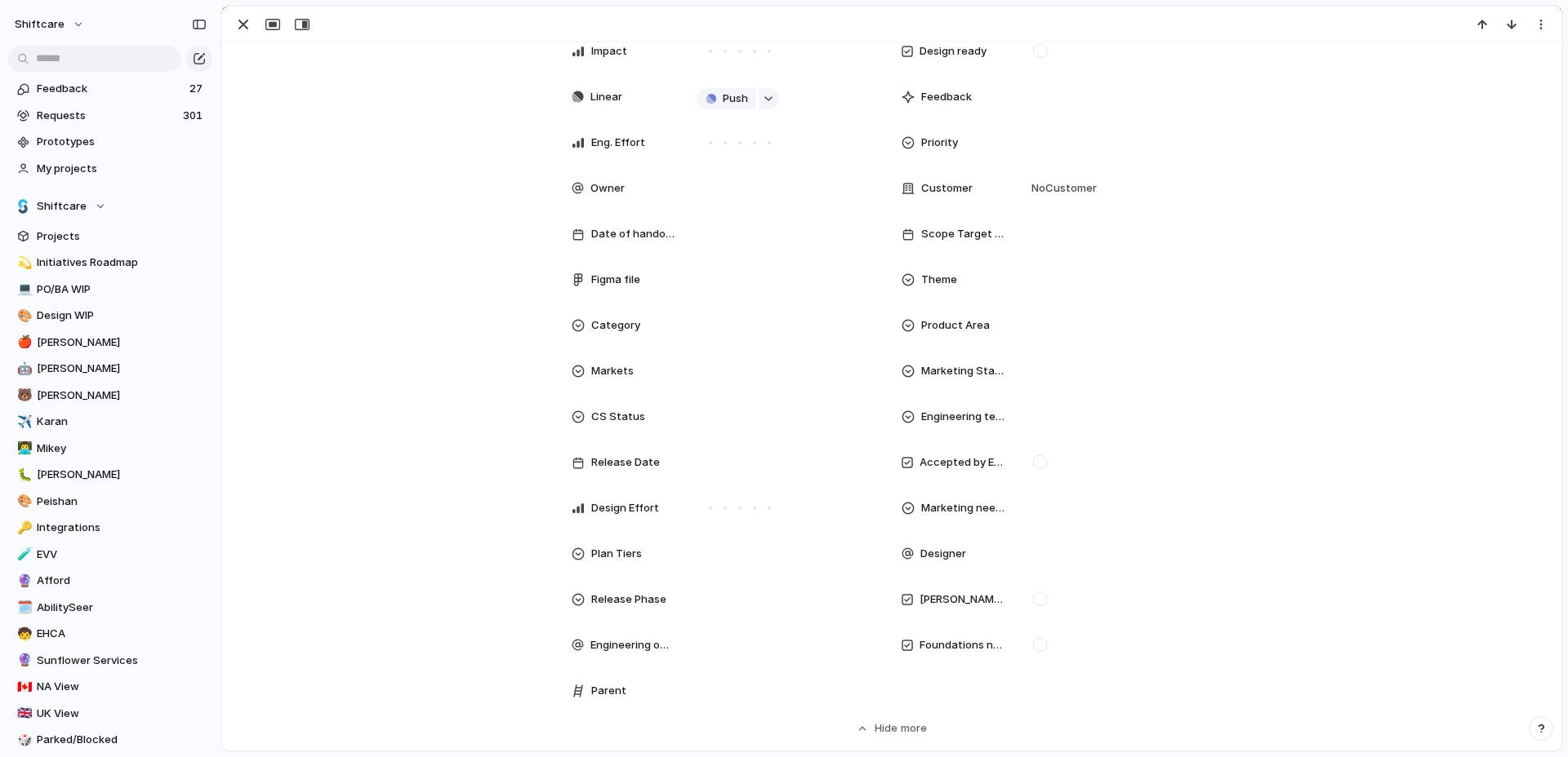
scroll to position [294, 0]
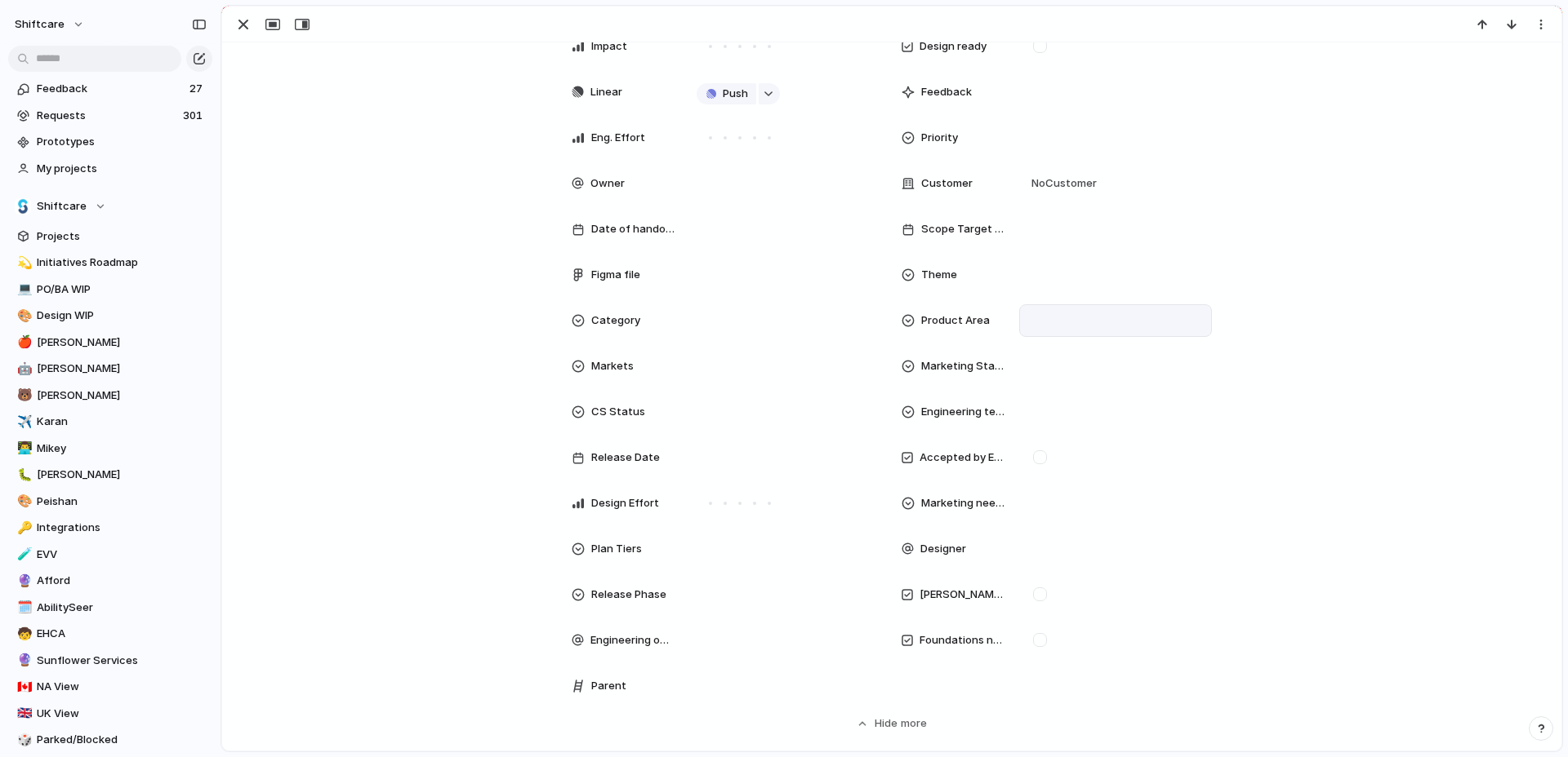
click at [1061, 335] on div at bounding box center [1115, 320] width 193 height 33
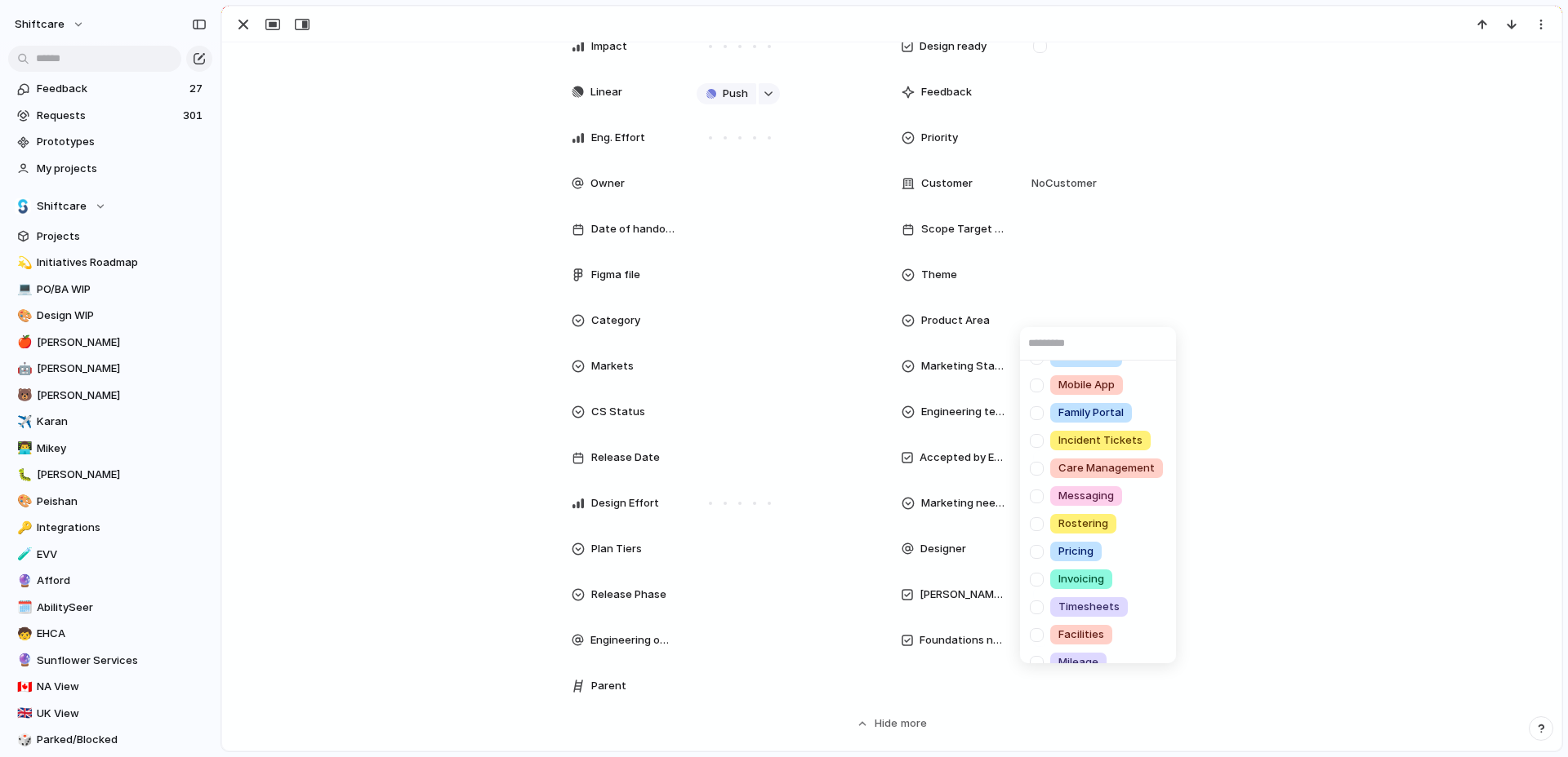
scroll to position [344, 0]
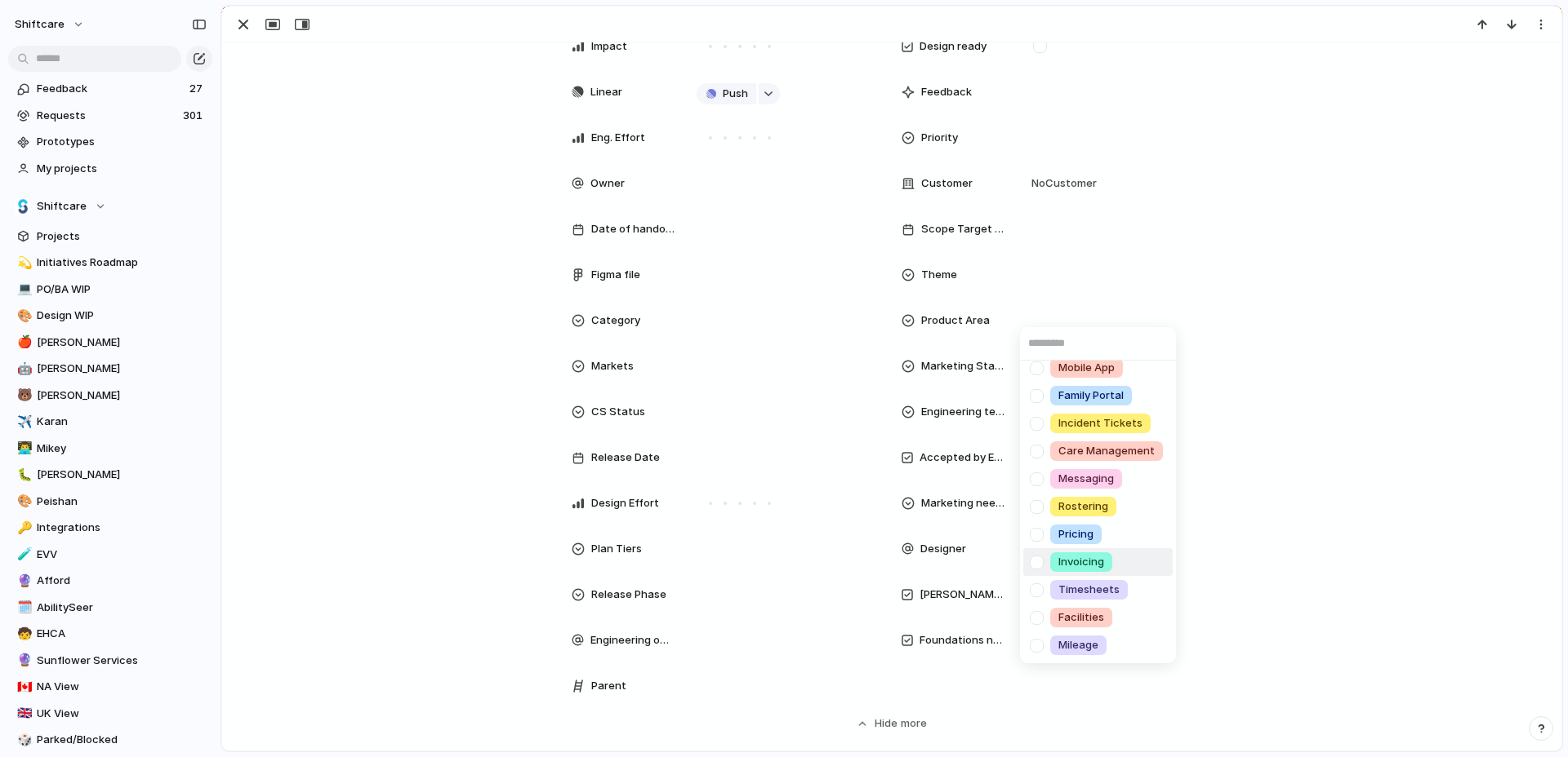
click at [1029, 560] on div at bounding box center [1036, 562] width 29 height 29
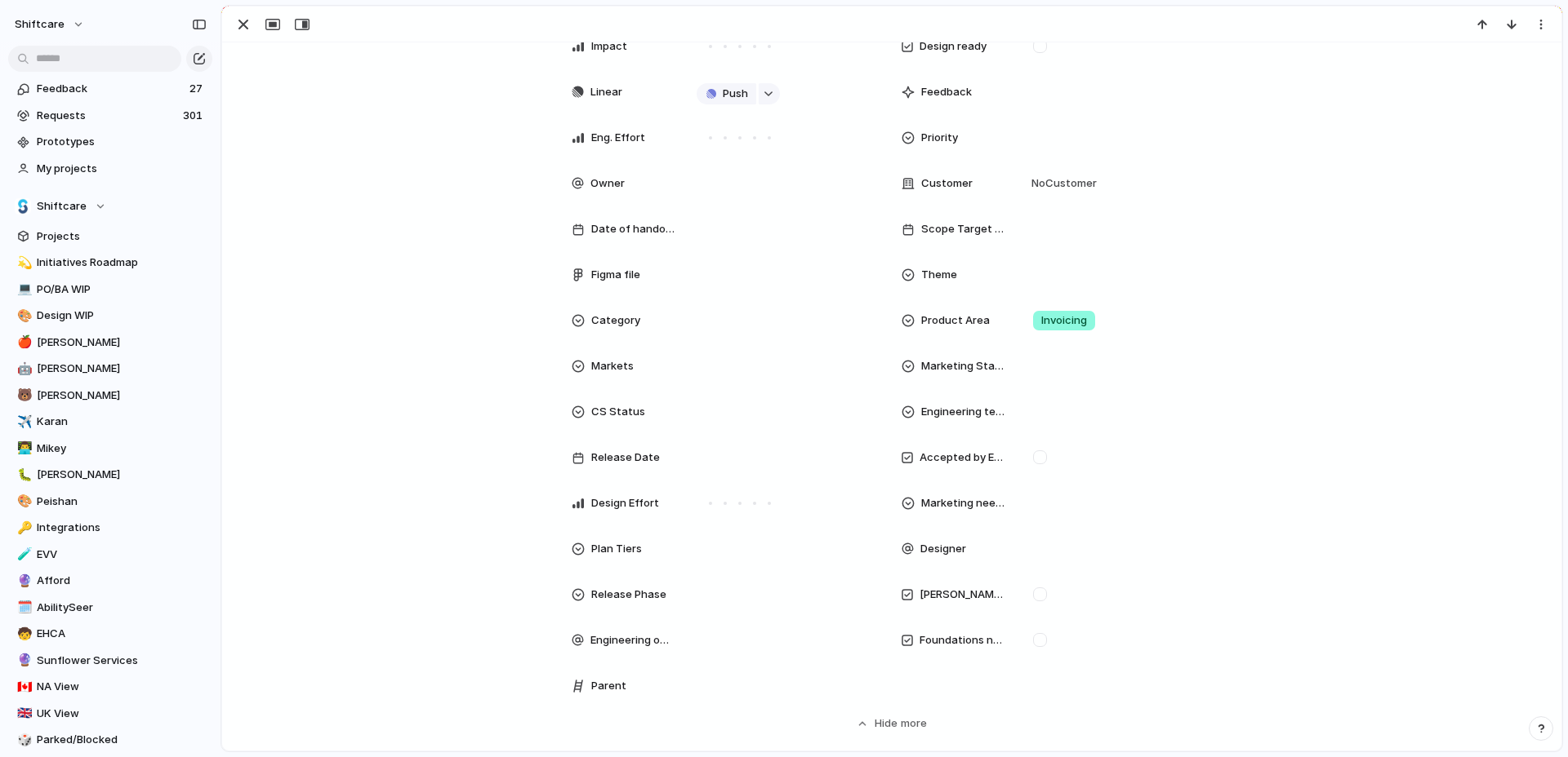
click at [1314, 604] on div "Scheduling Client Profile Staff Profile Job Board Forms Quotes Reporting SILS I…" at bounding box center [784, 378] width 1568 height 757
